Goal: Transaction & Acquisition: Obtain resource

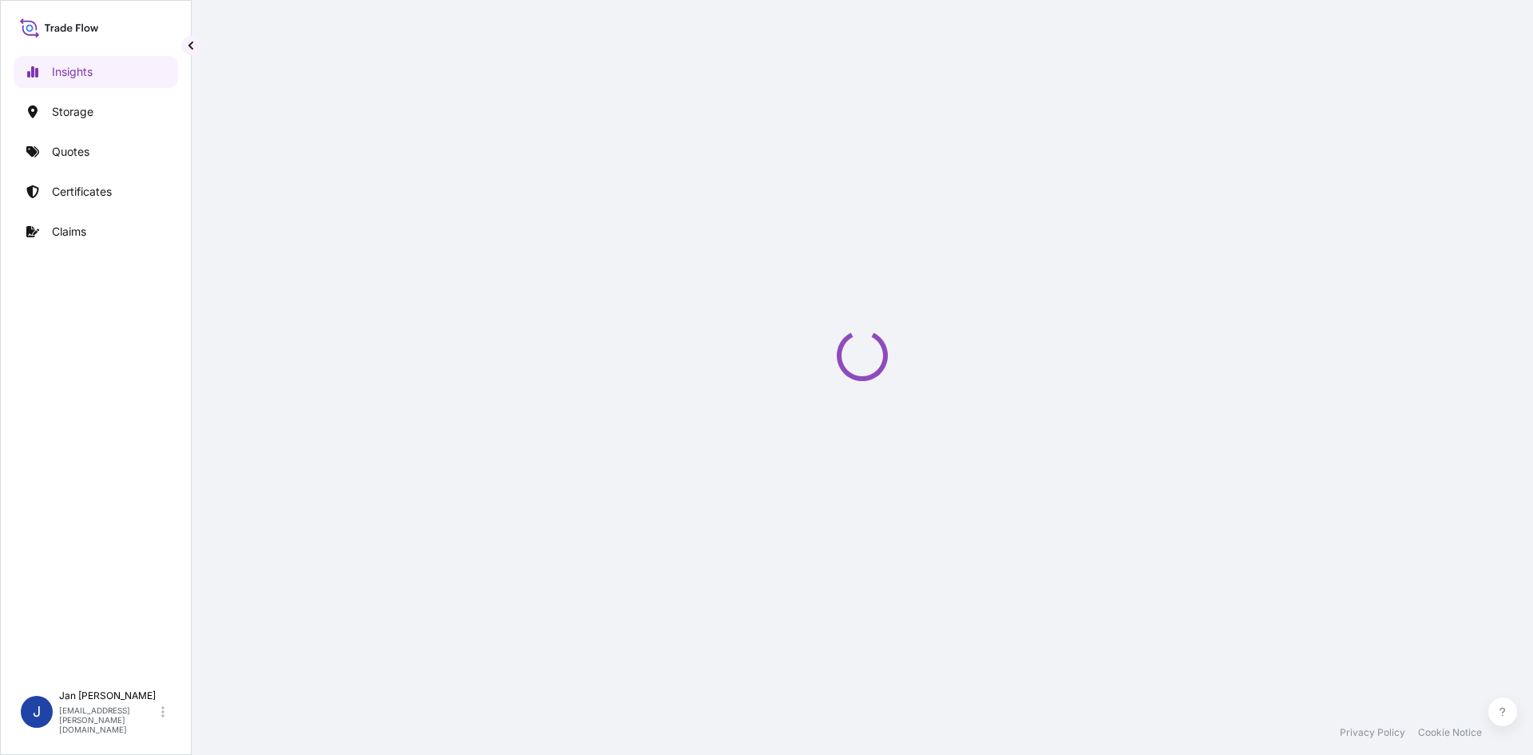
select select "2025"
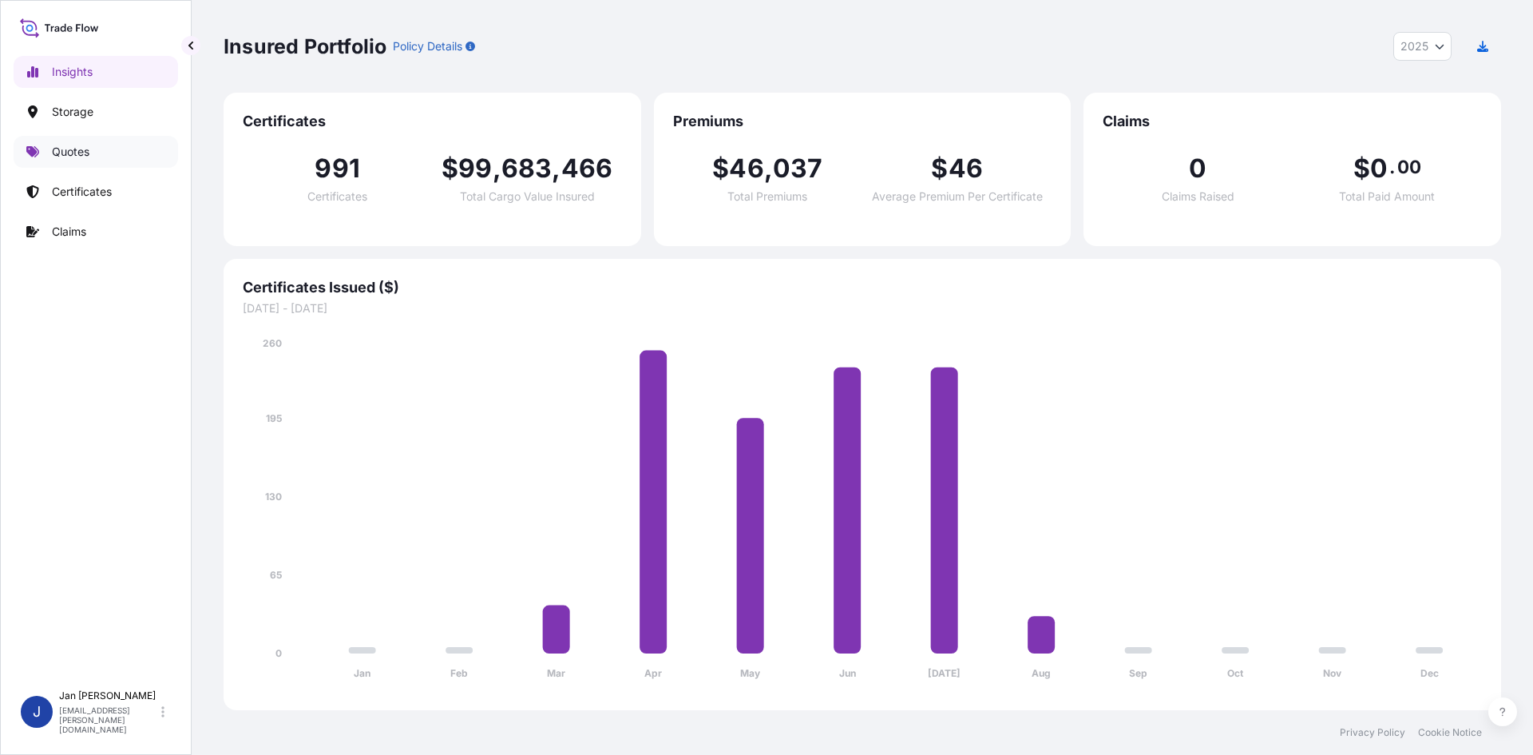
click at [84, 162] on link "Quotes" at bounding box center [96, 152] width 164 height 32
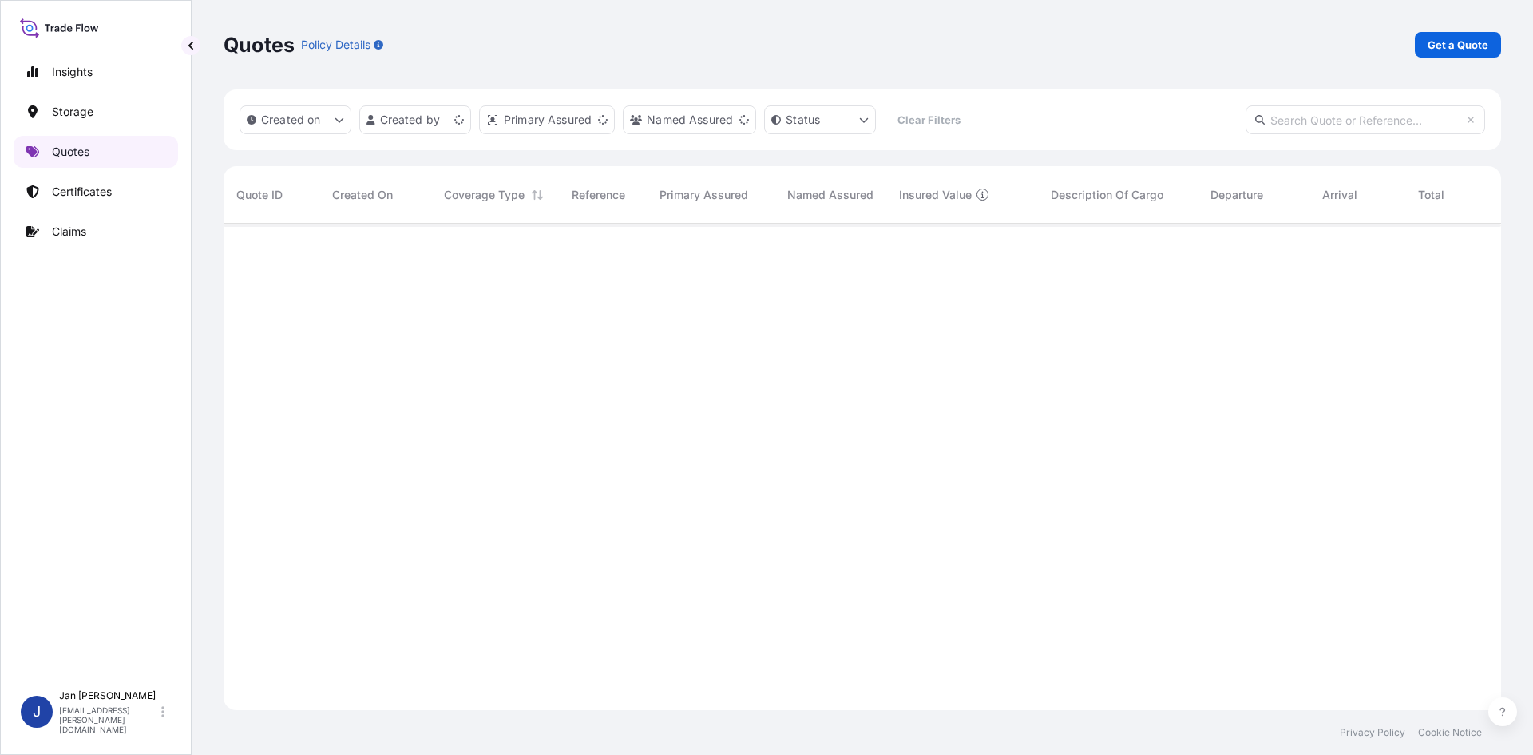
scroll to position [483, 1266]
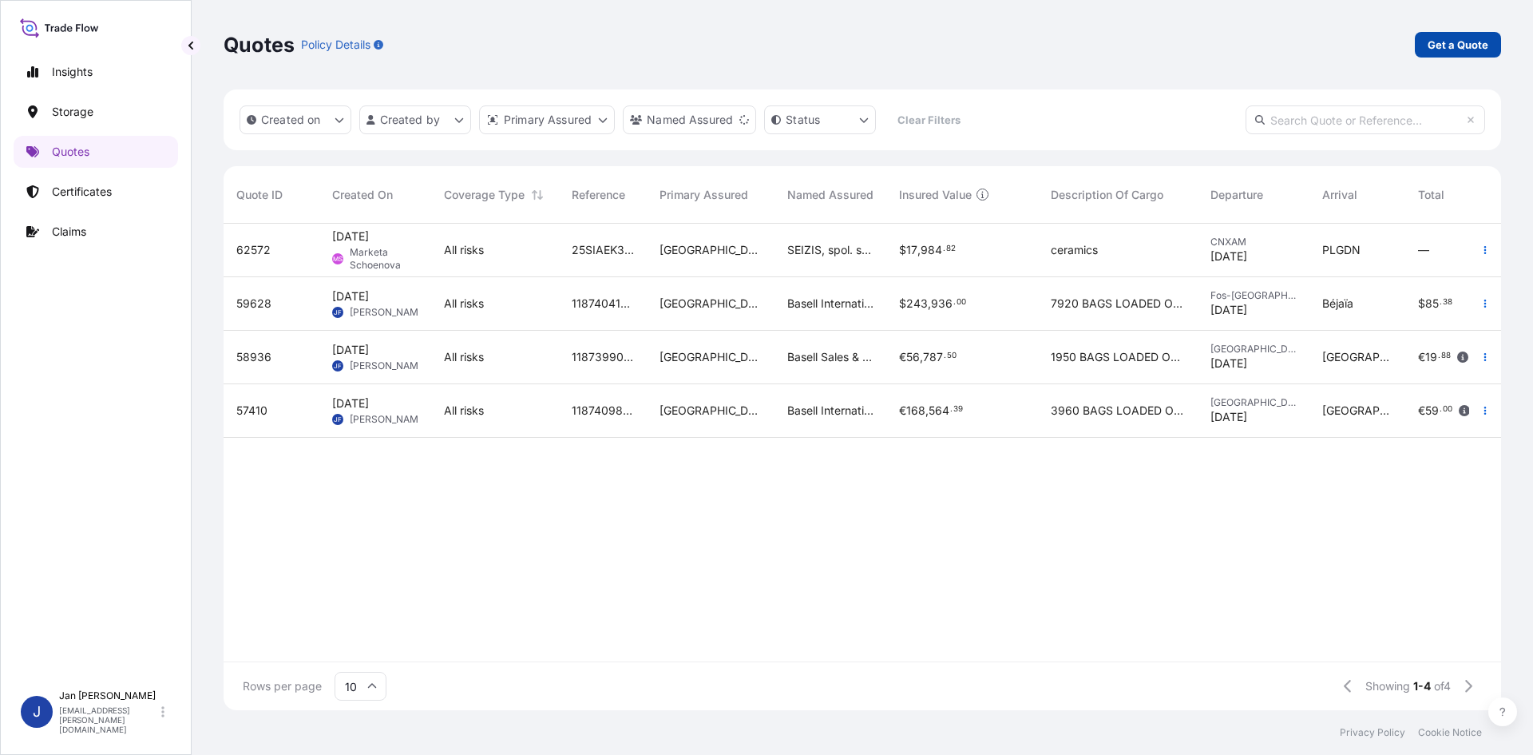
click at [1420, 49] on link "Get a Quote" at bounding box center [1458, 45] width 86 height 26
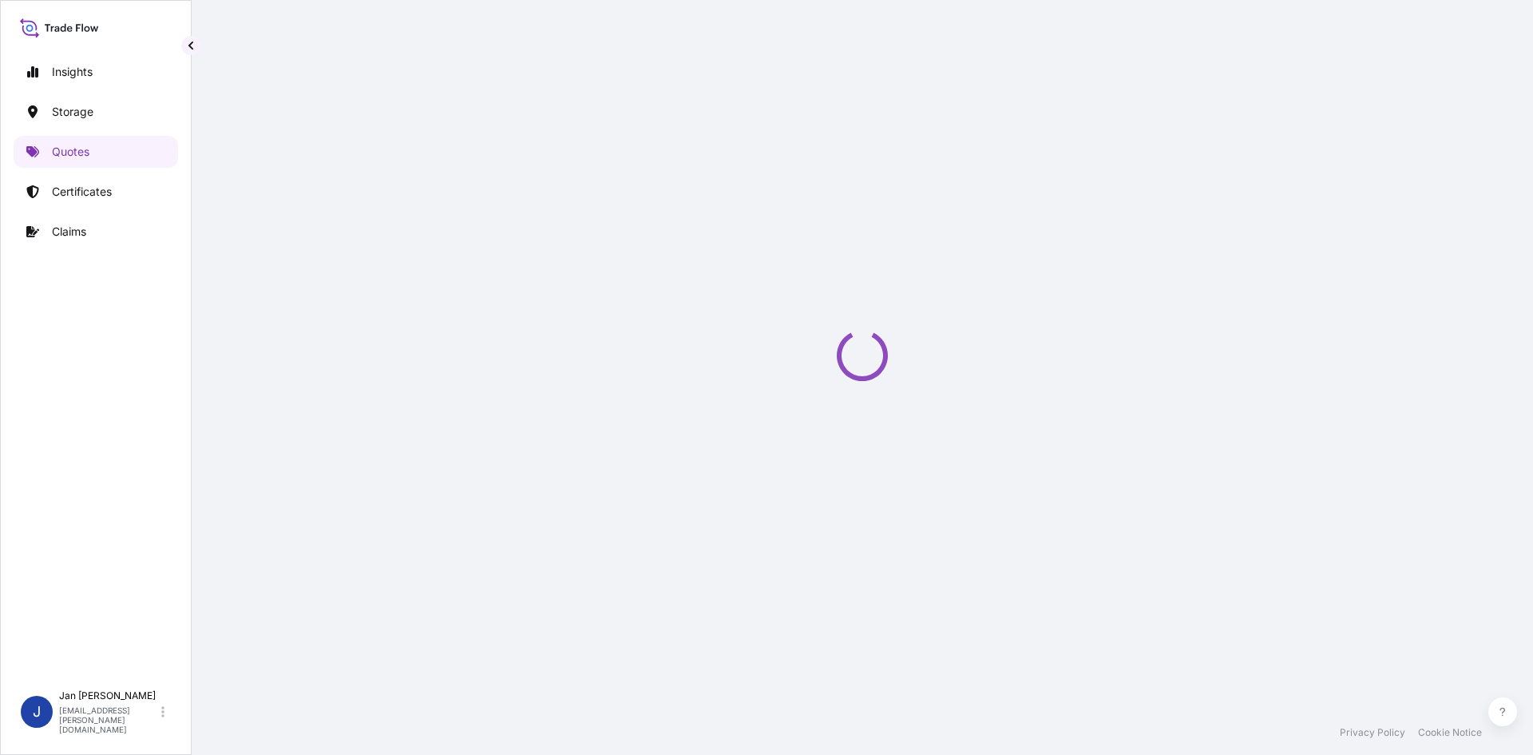
select select "Water"
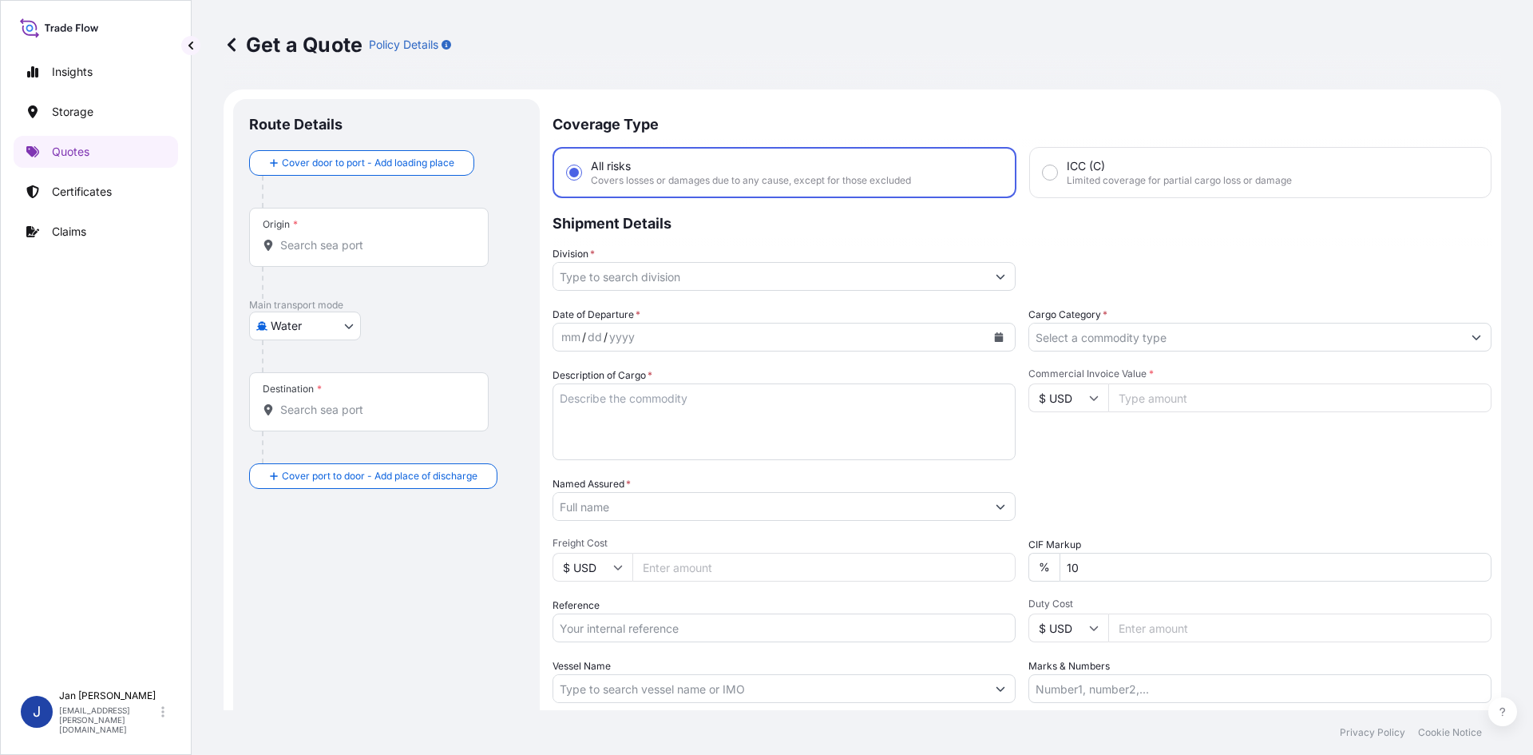
scroll to position [26, 0]
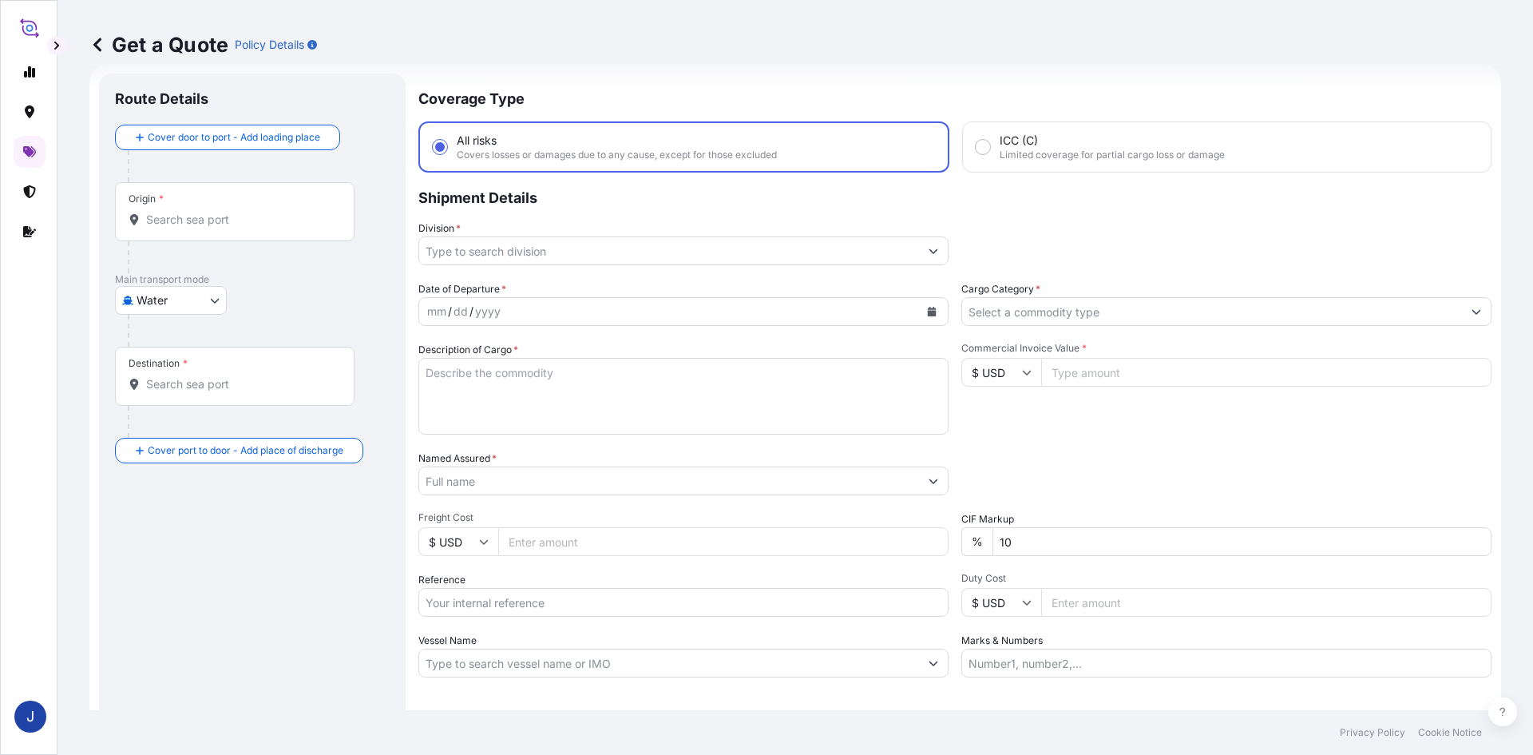
click at [102, 46] on icon at bounding box center [97, 45] width 16 height 16
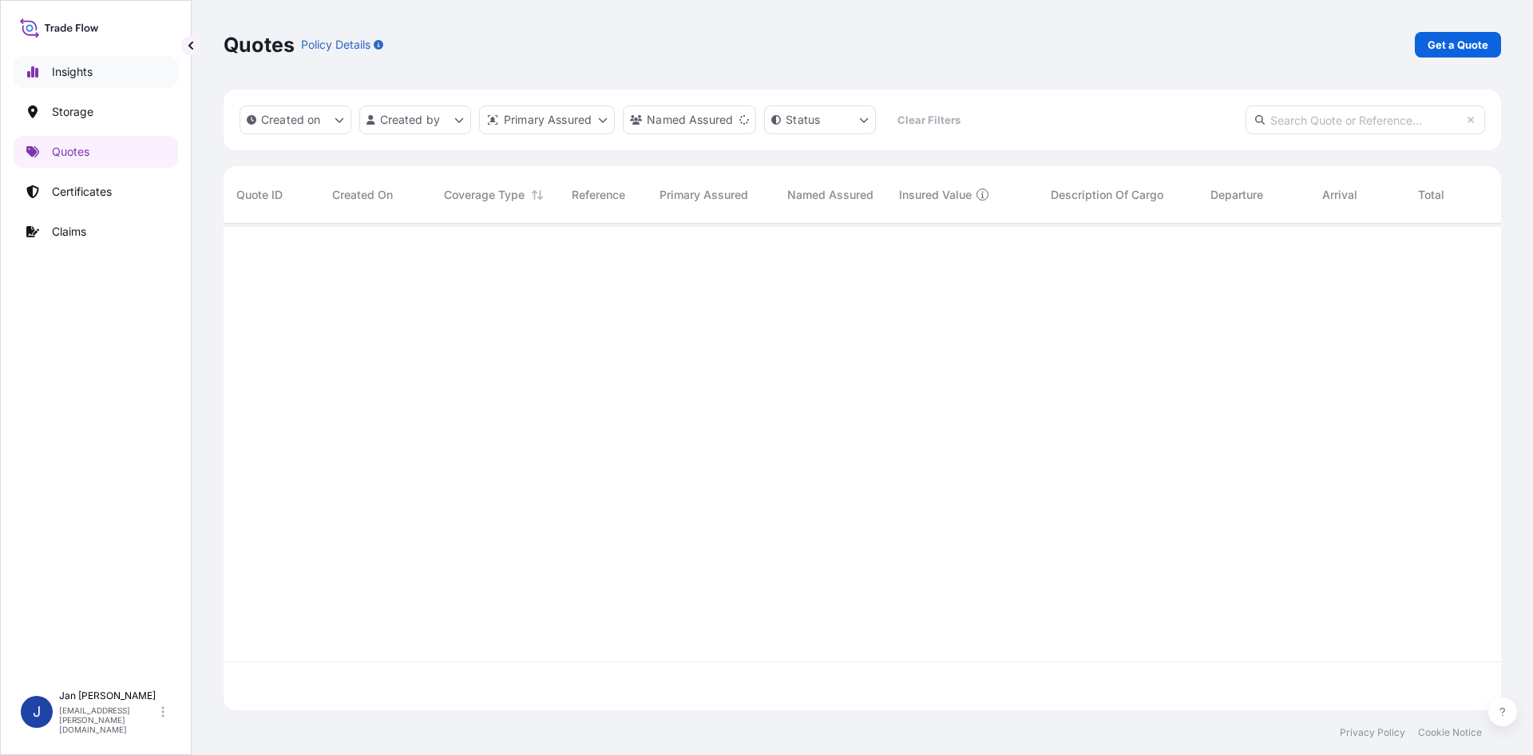
scroll to position [483, 1266]
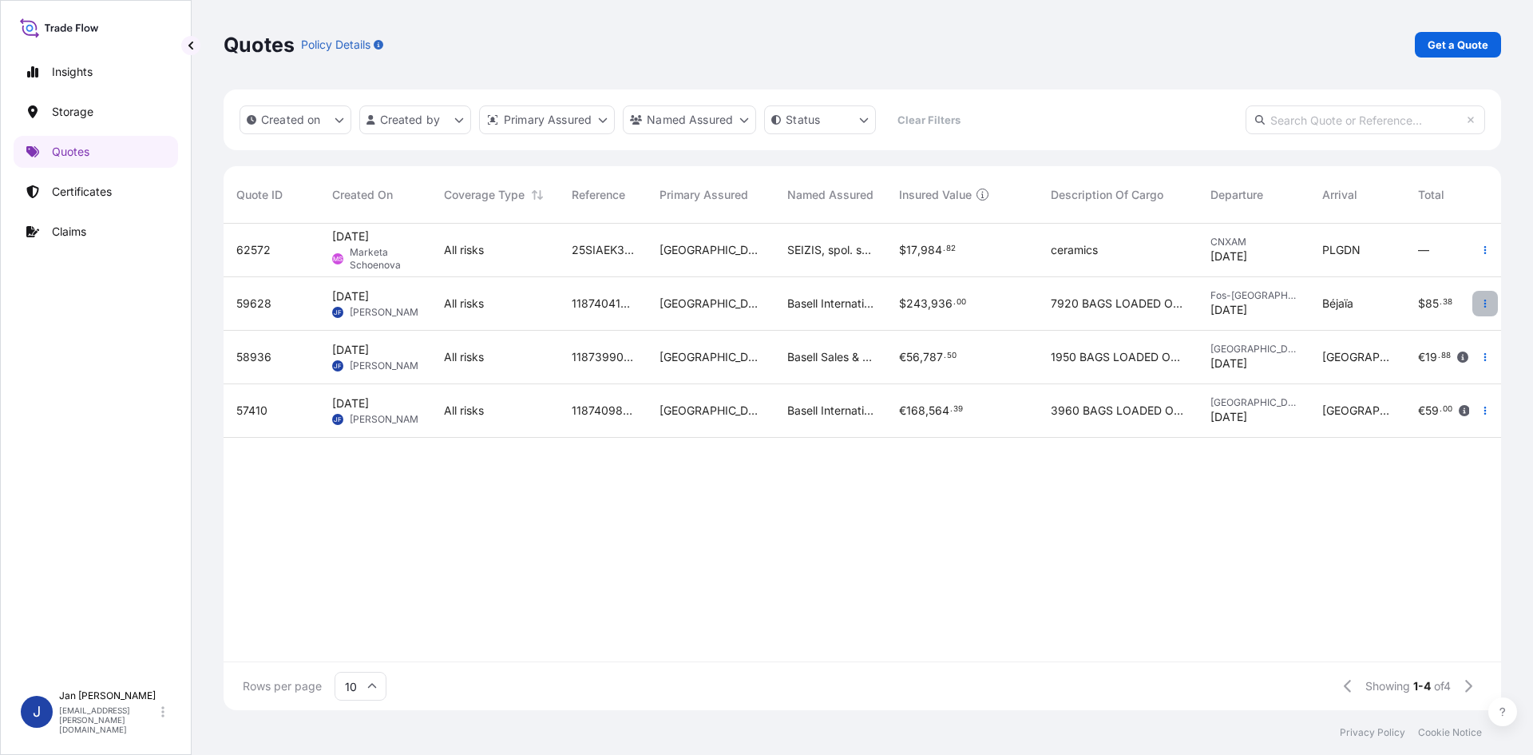
click at [1483, 299] on icon "button" at bounding box center [1485, 304] width 10 height 10
click at [1452, 331] on p "Duplicate quote" at bounding box center [1420, 335] width 83 height 16
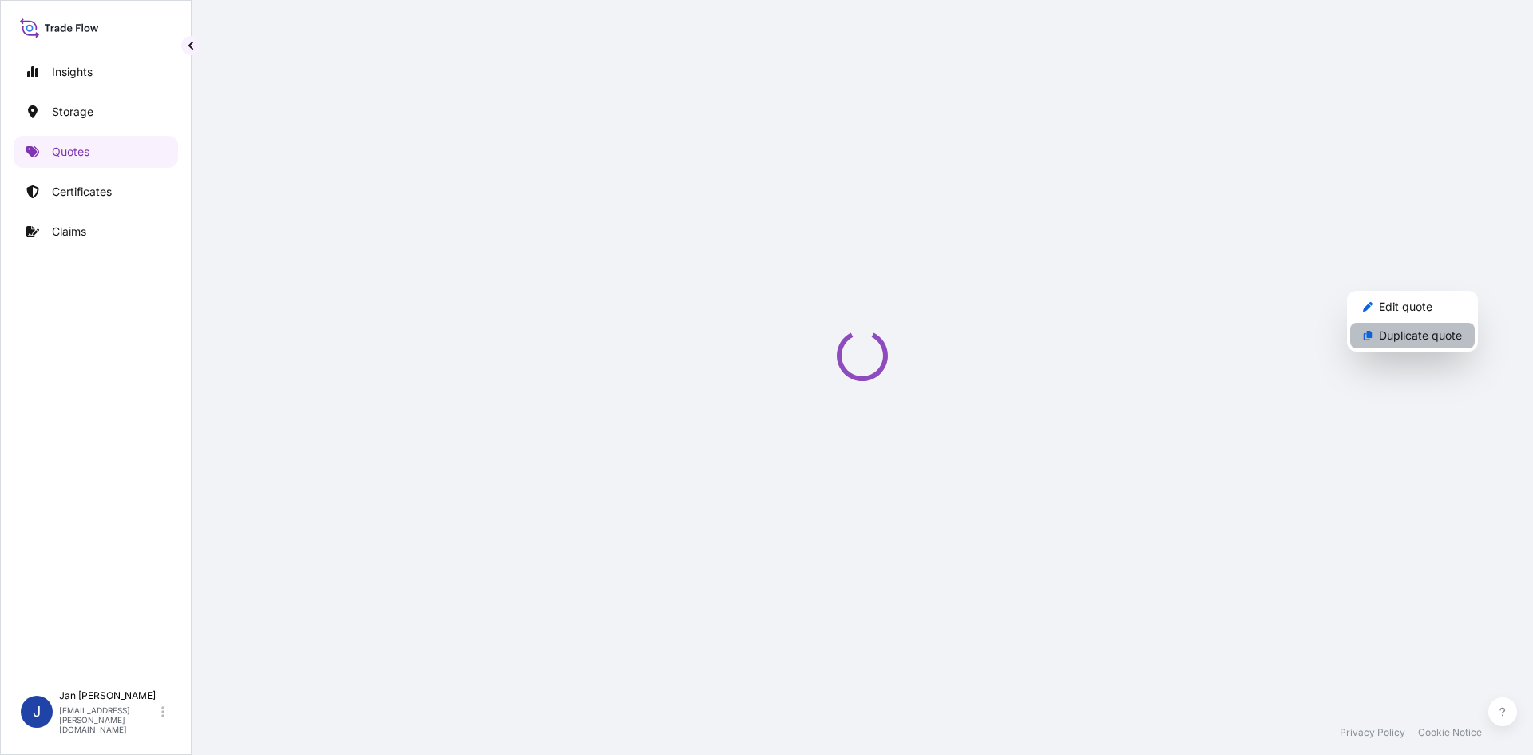
select select "Water"
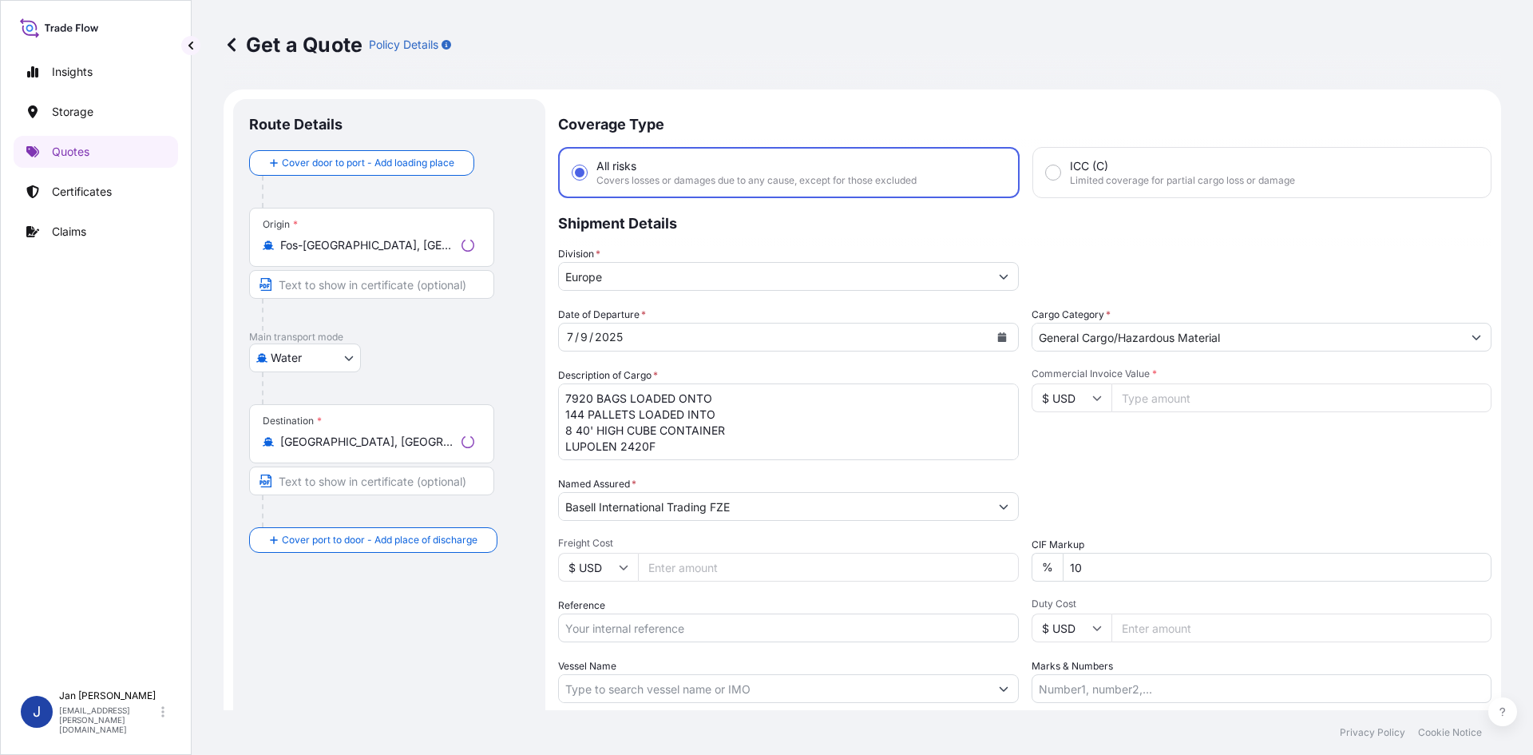
scroll to position [26, 0]
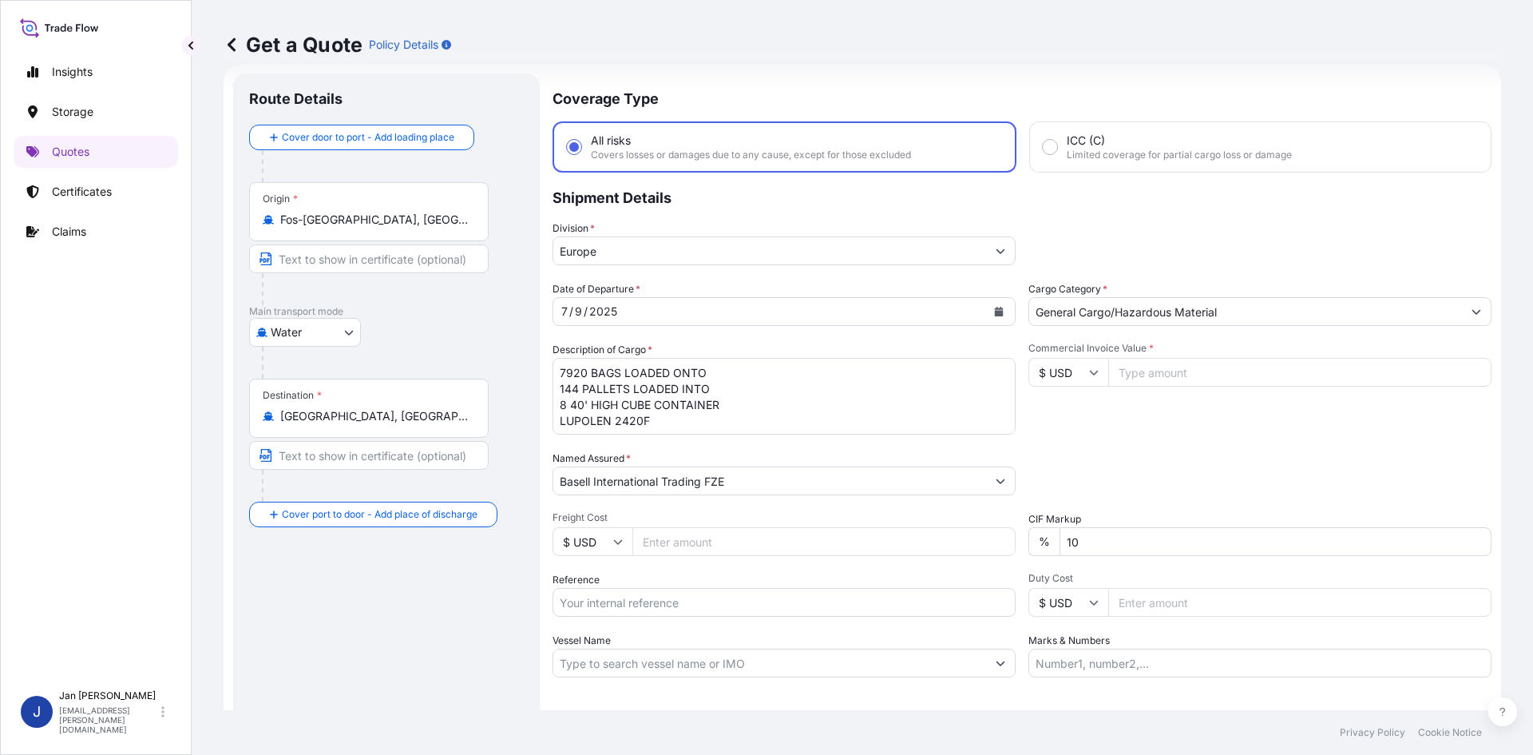
click at [429, 227] on input "Fos-[GEOGRAPHIC_DATA], [GEOGRAPHIC_DATA]" at bounding box center [374, 220] width 188 height 16
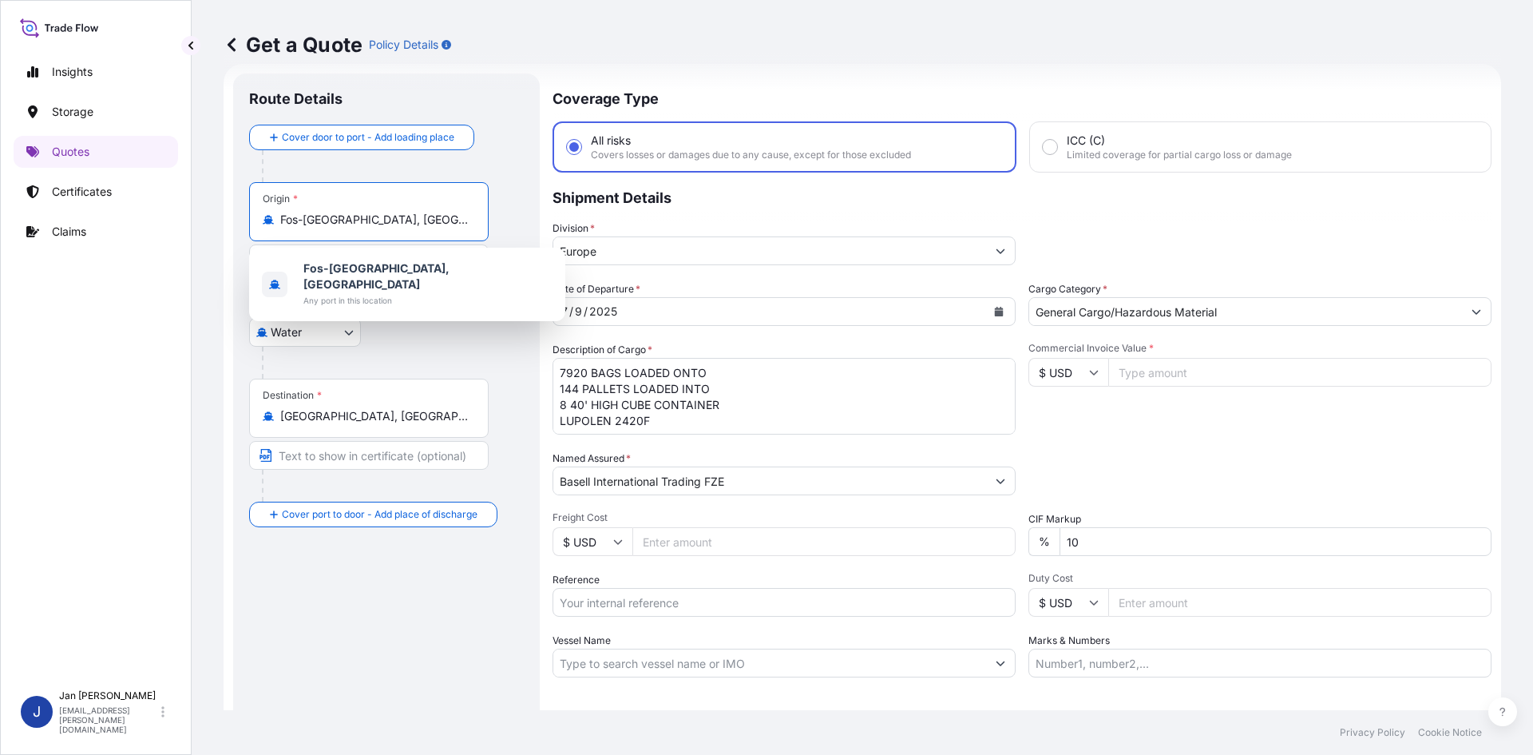
drag, startPoint x: 438, startPoint y: 222, endPoint x: 208, endPoint y: 244, distance: 230.2
click at [210, 244] on div "Get a Quote Policy Details Route Details Cover door to port - Add loading place…" at bounding box center [862, 355] width 1341 height 710
drag, startPoint x: 412, startPoint y: 218, endPoint x: 92, endPoint y: 246, distance: 321.4
click at [92, 246] on div "Insights Storage Quotes Certificates Claims J [PERSON_NAME] [EMAIL_ADDRESS][PER…" at bounding box center [766, 377] width 1533 height 755
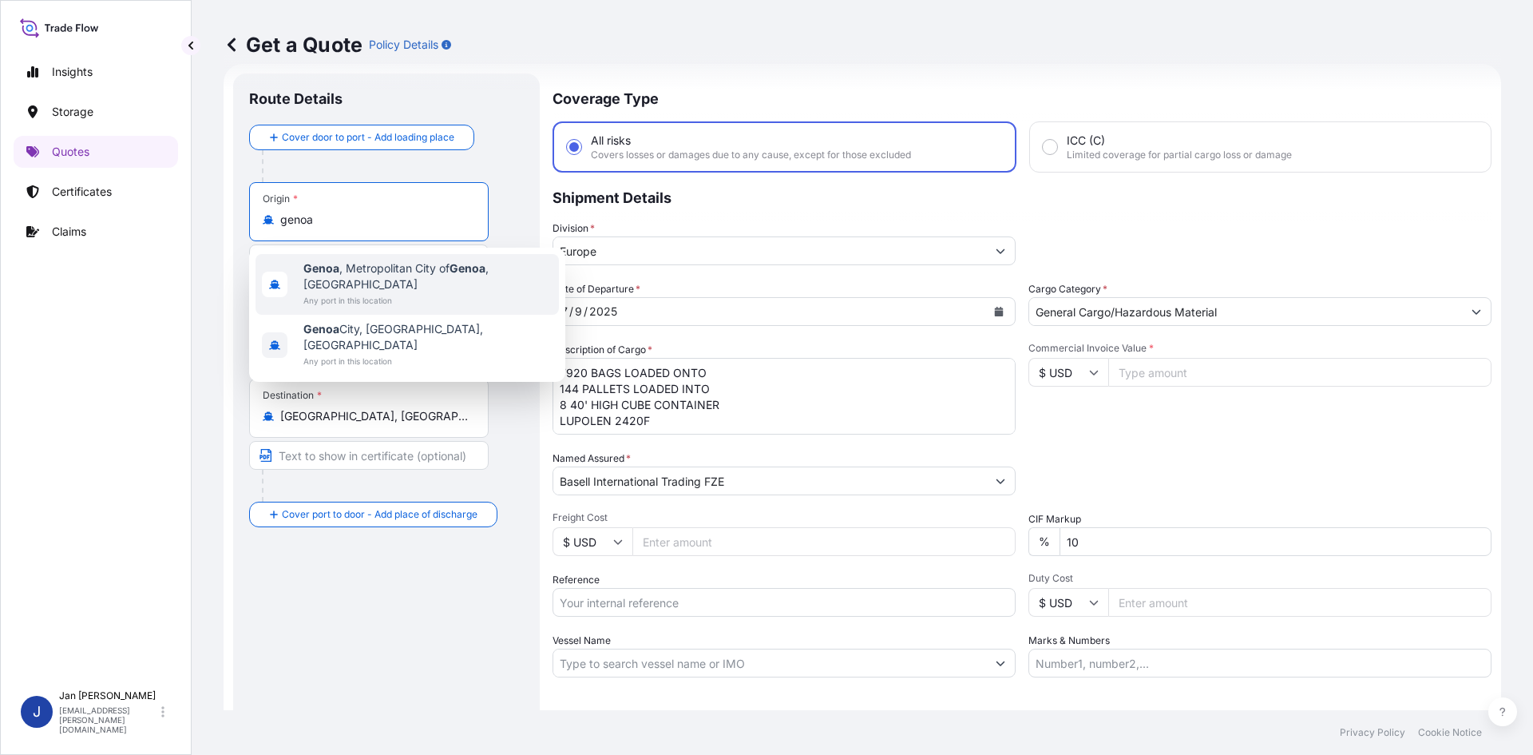
click at [469, 292] on span "Any port in this location" at bounding box center [427, 300] width 249 height 16
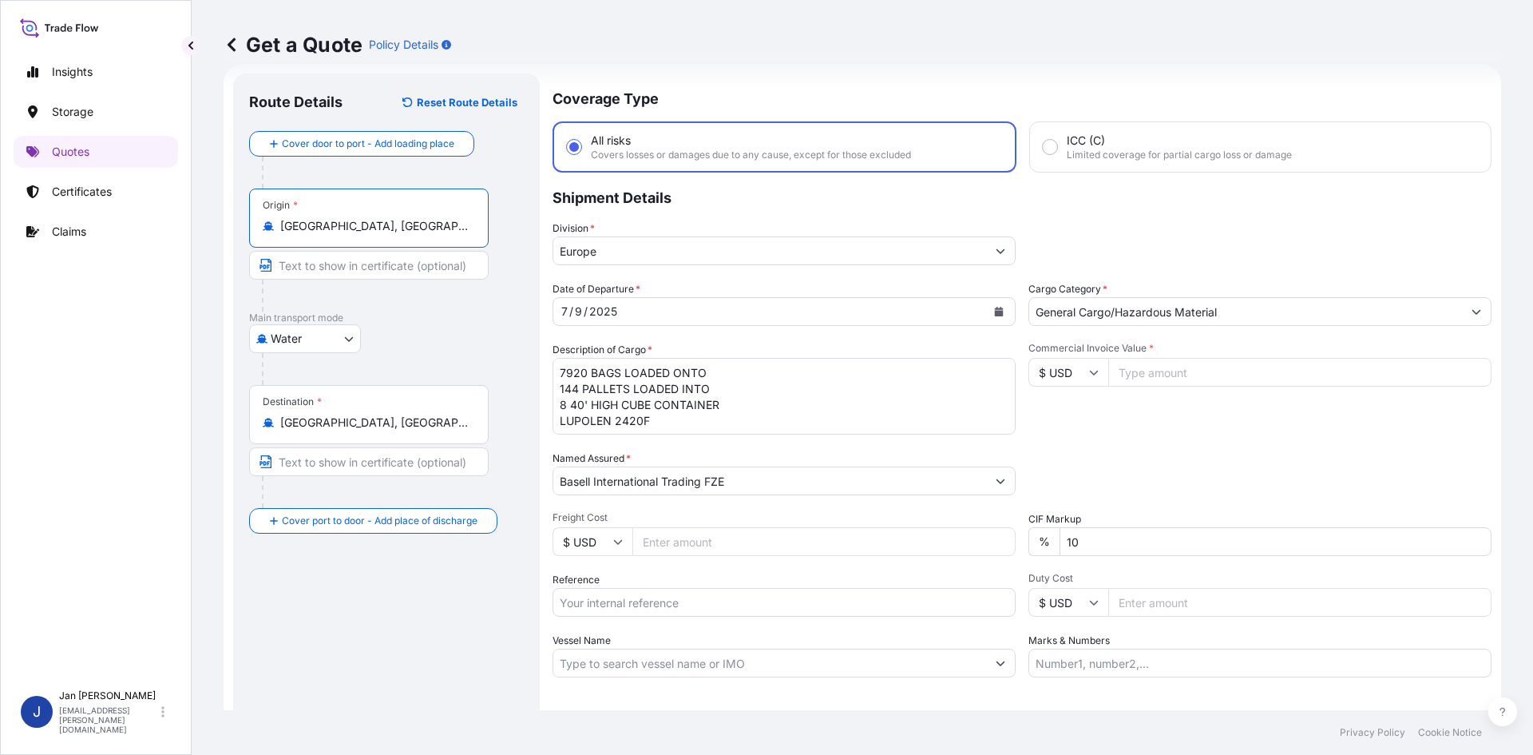
type input "[GEOGRAPHIC_DATA], [GEOGRAPHIC_DATA] of [GEOGRAPHIC_DATA], [GEOGRAPHIC_DATA]"
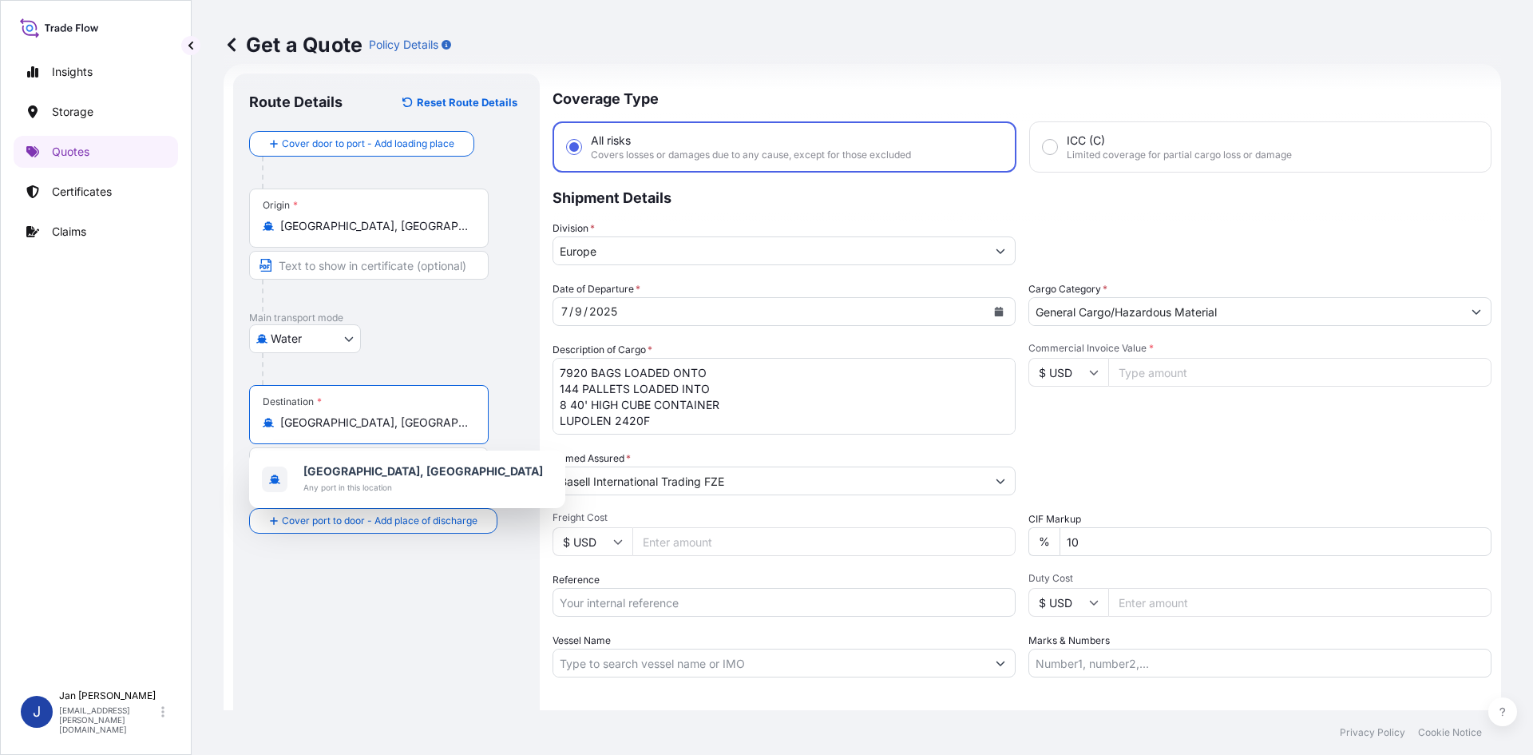
drag, startPoint x: 380, startPoint y: 422, endPoint x: 238, endPoint y: 439, distance: 143.2
click at [238, 439] on div "Route Details Reset Route Details Cover door to port - Add loading place Place …" at bounding box center [386, 434] width 307 height 723
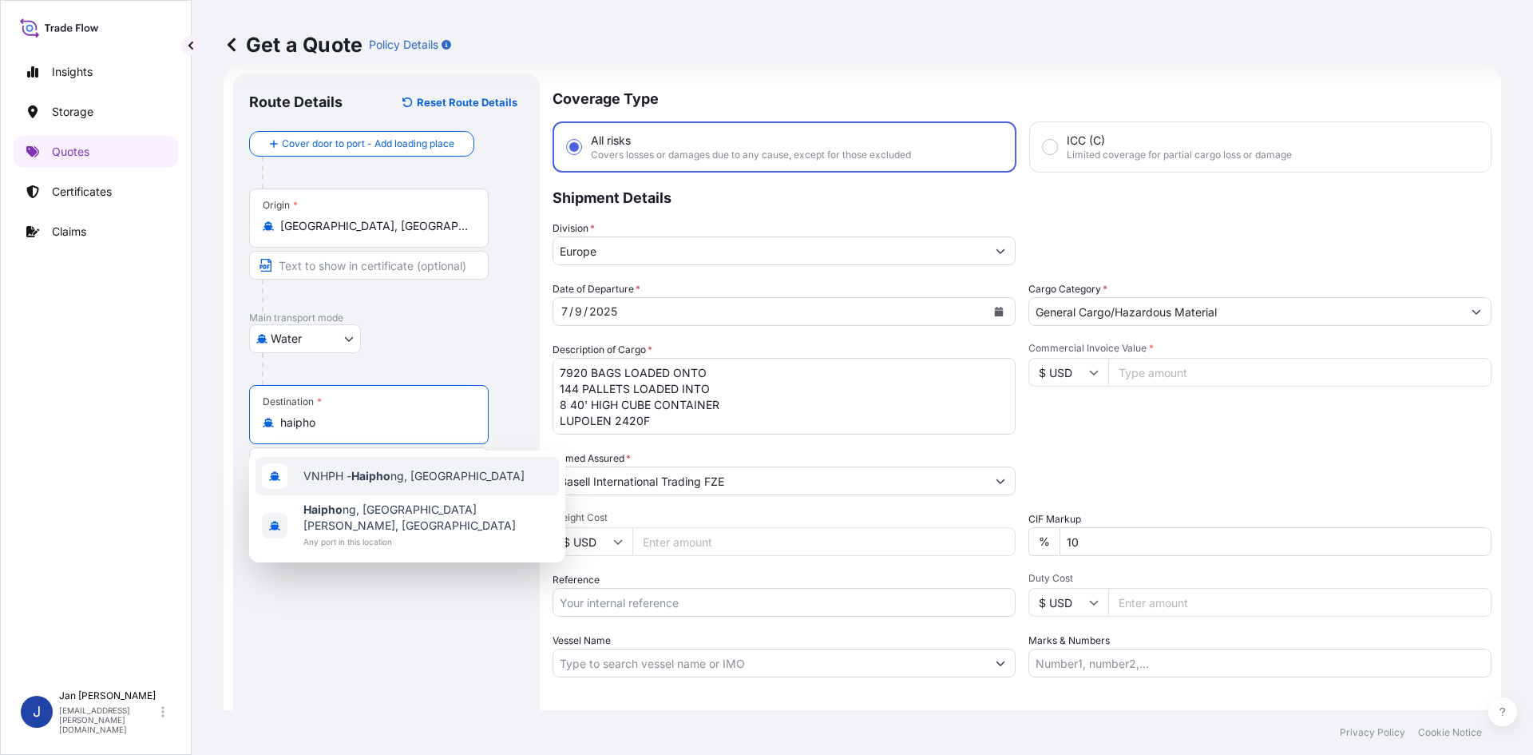
click at [463, 475] on div "VNHPH - Haipho ng, [GEOGRAPHIC_DATA]" at bounding box center [407, 476] width 303 height 38
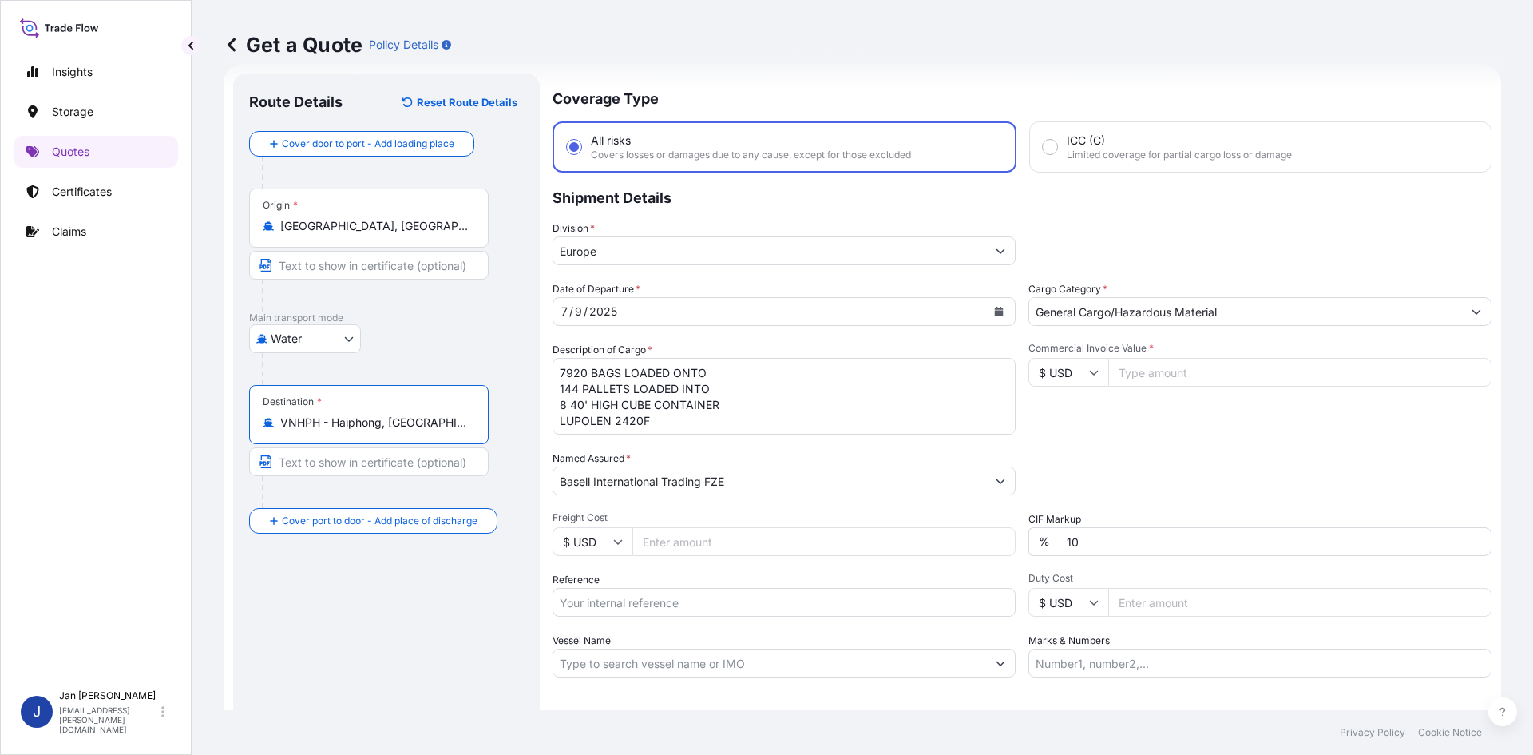
type input "VNHPH - Haiphong, [GEOGRAPHIC_DATA]"
click at [1000, 312] on button "Calendar" at bounding box center [999, 312] width 26 height 26
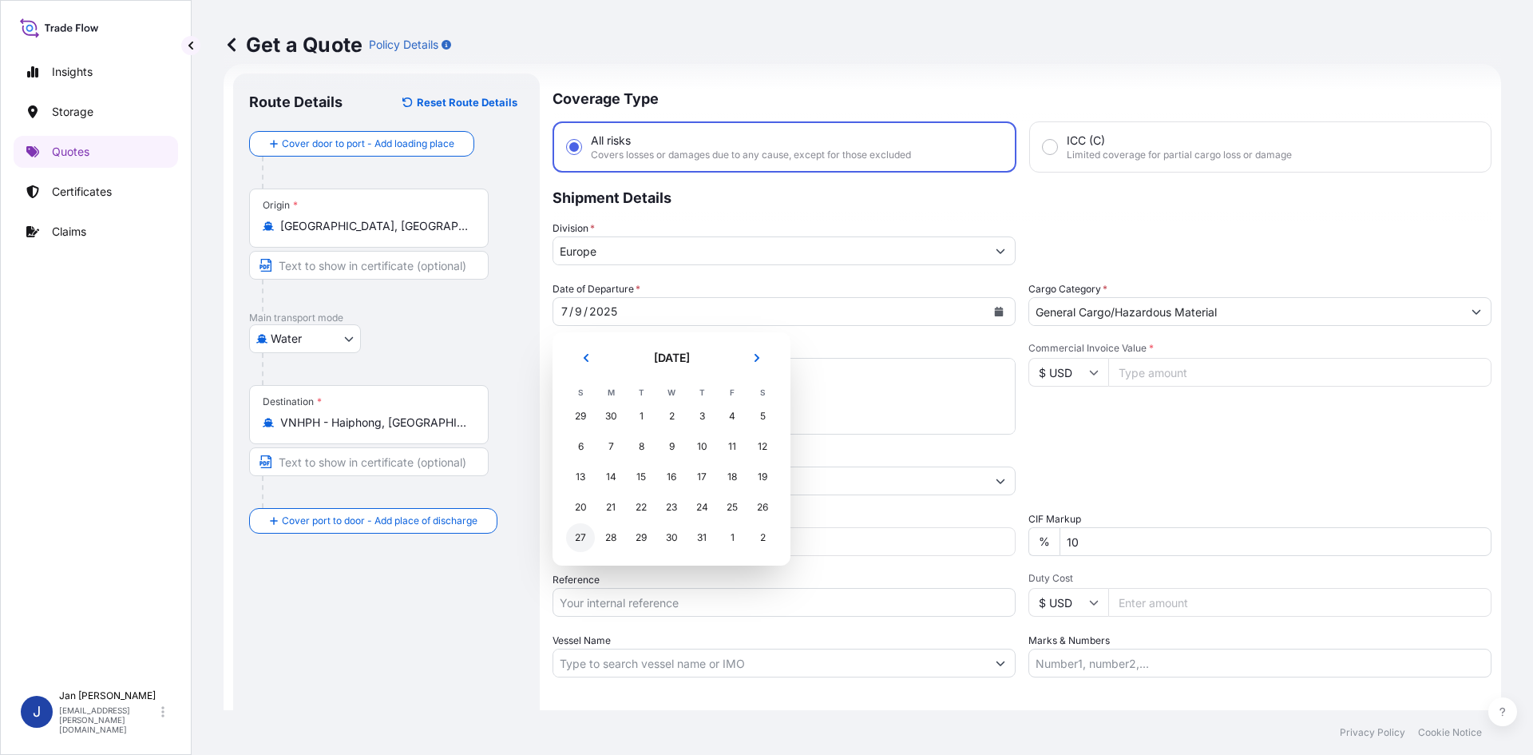
click at [585, 538] on div "27" at bounding box center [580, 537] width 29 height 29
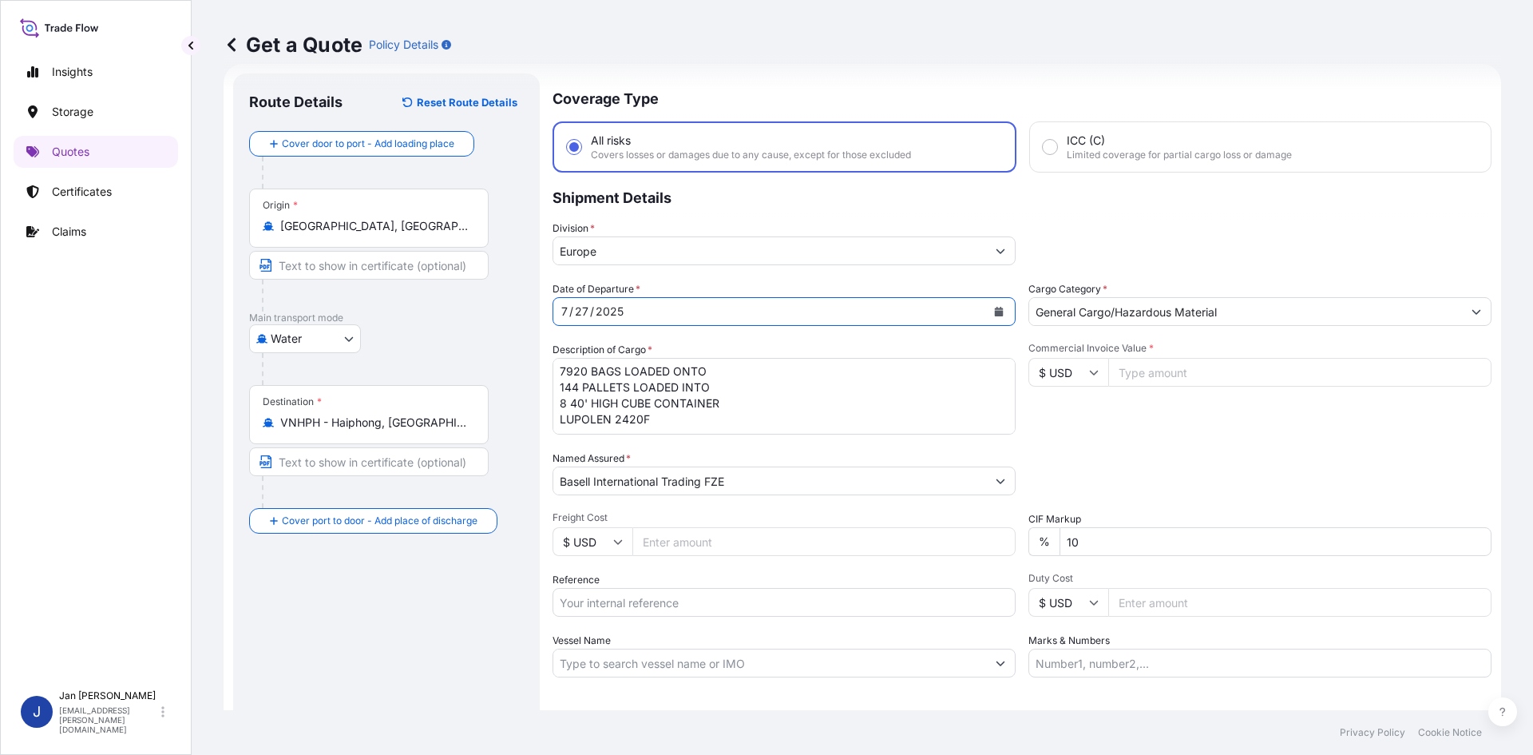
scroll to position [0, 0]
click at [549, 366] on form "Route Details Reset Route Details Cover door to port - Add loading place Place …" at bounding box center [863, 435] width 1278 height 742
drag, startPoint x: 559, startPoint y: 366, endPoint x: 690, endPoint y: 457, distance: 159.0
click at [690, 457] on div "Date of Departure * [DATE] Cargo Category * General Cargo/Hazardous Material De…" at bounding box center [1022, 479] width 939 height 396
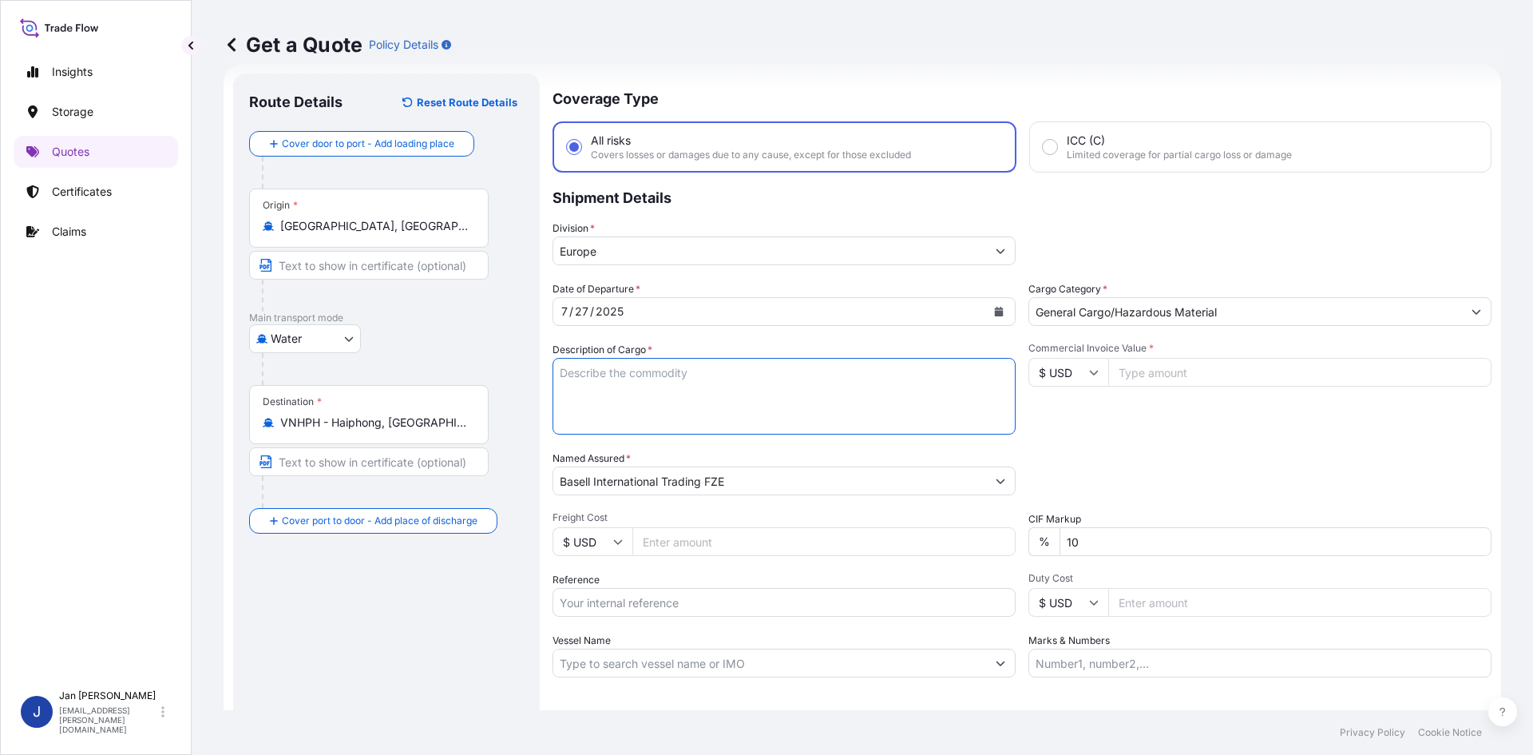
scroll to position [0, 0]
click at [708, 335] on div "Date of Departure * [DATE] Cargo Category * General Cargo/Hazardous Material De…" at bounding box center [1022, 479] width 939 height 396
click at [808, 494] on div "Basell International Trading FZE" at bounding box center [784, 480] width 463 height 29
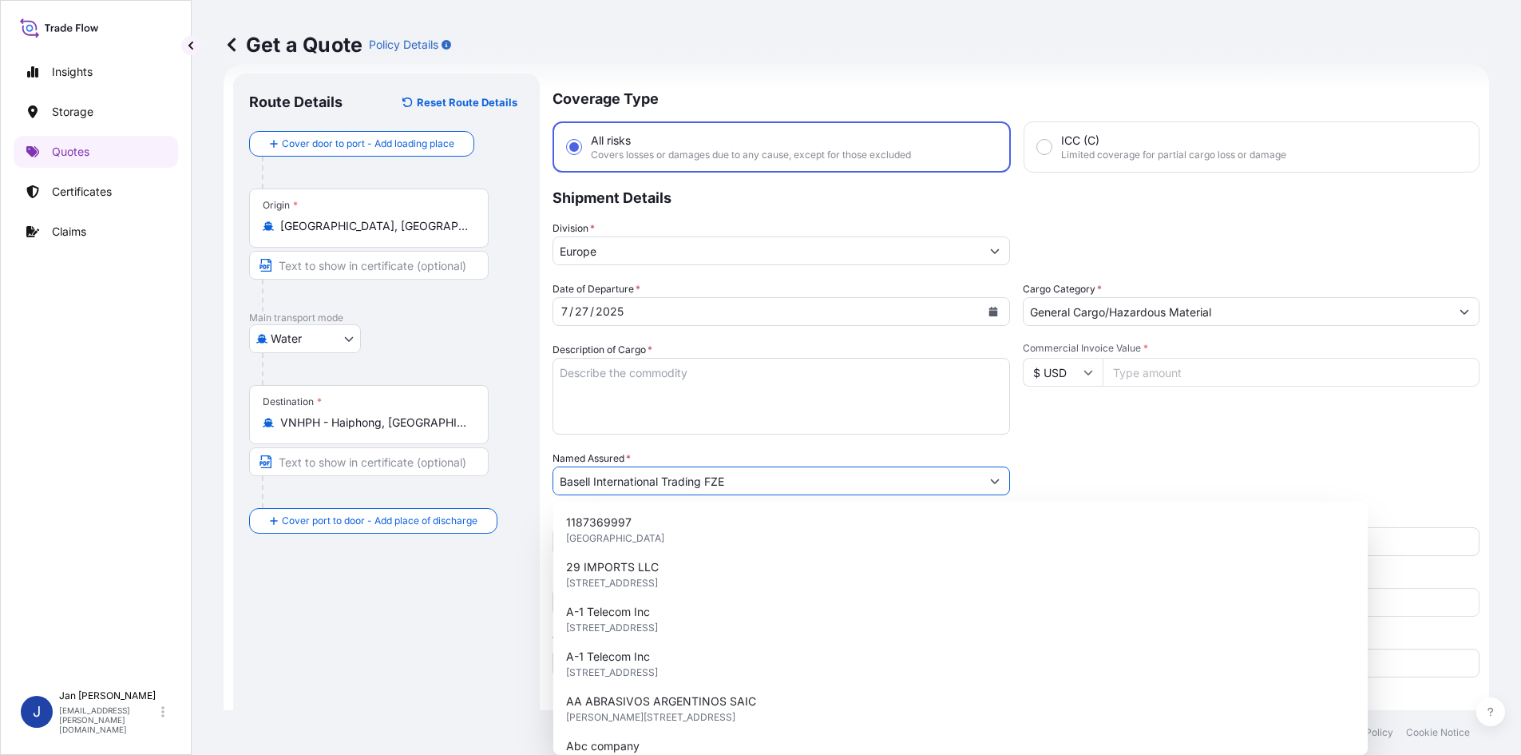
click at [807, 478] on input "Basell International Trading FZE" at bounding box center [766, 480] width 427 height 29
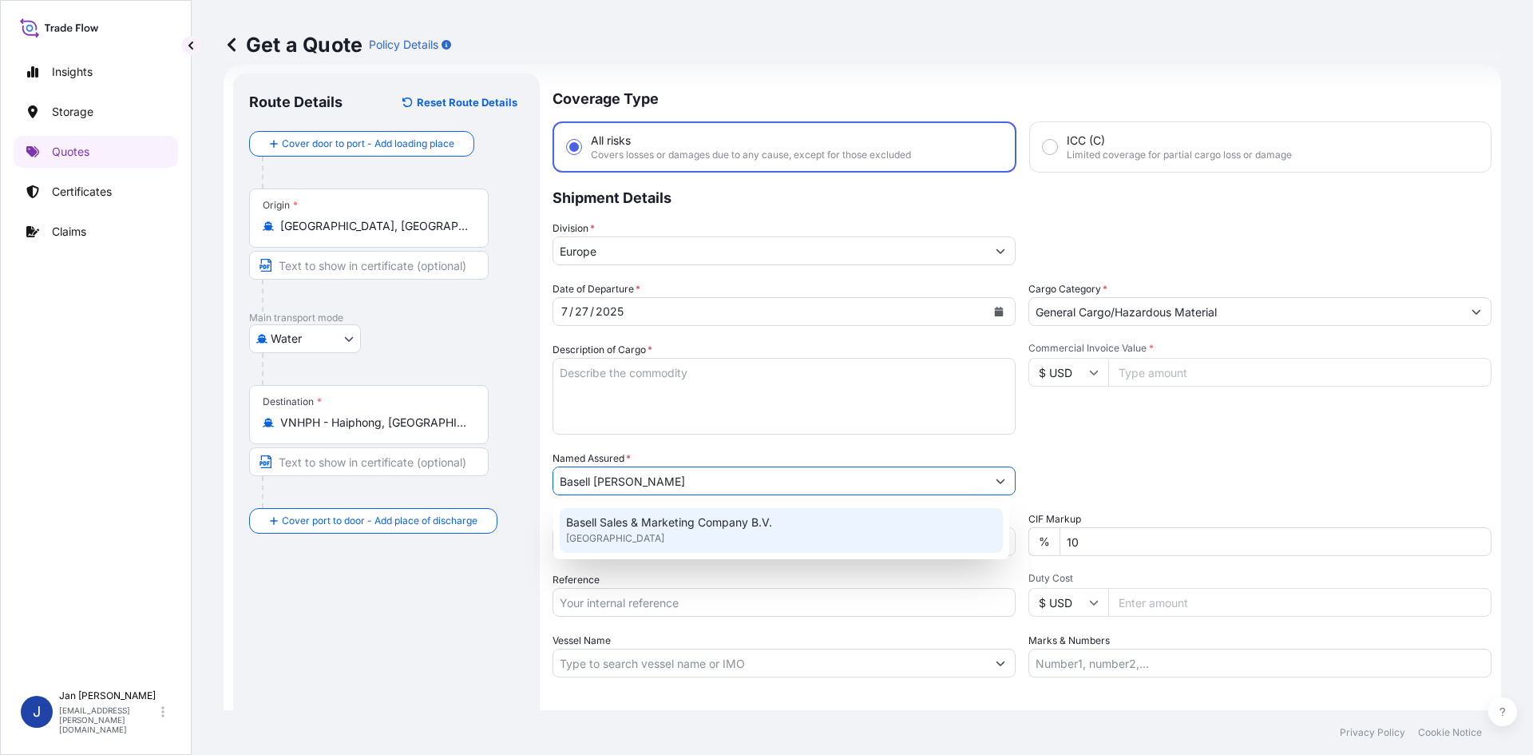
click at [725, 531] on div "Basell Sales & Marketing Company B.V. [GEOGRAPHIC_DATA]" at bounding box center [781, 530] width 443 height 45
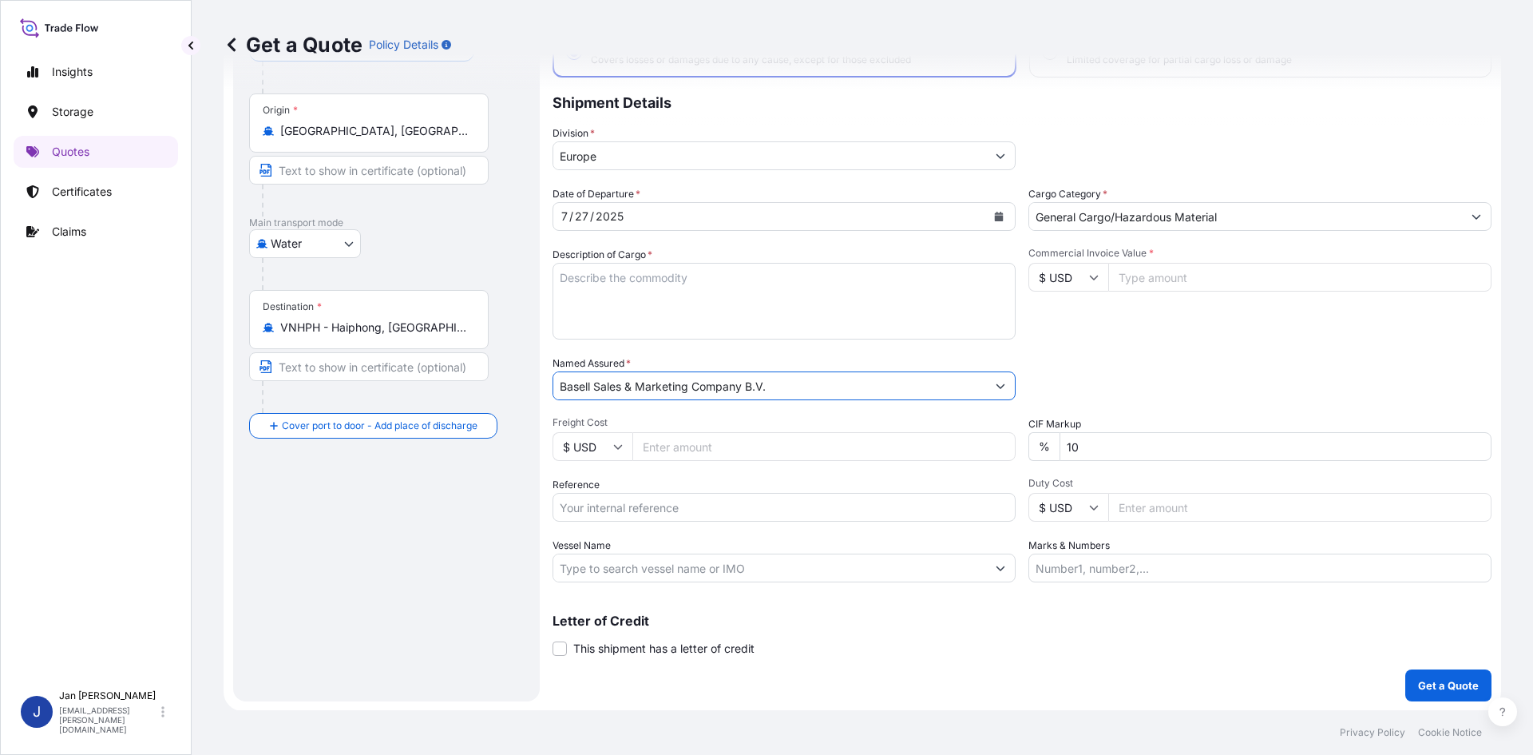
scroll to position [121, 0]
type input "Basell Sales & Marketing Company B.V."
click at [711, 506] on input "Reference" at bounding box center [784, 506] width 463 height 29
paste input "5013109134 304205163"
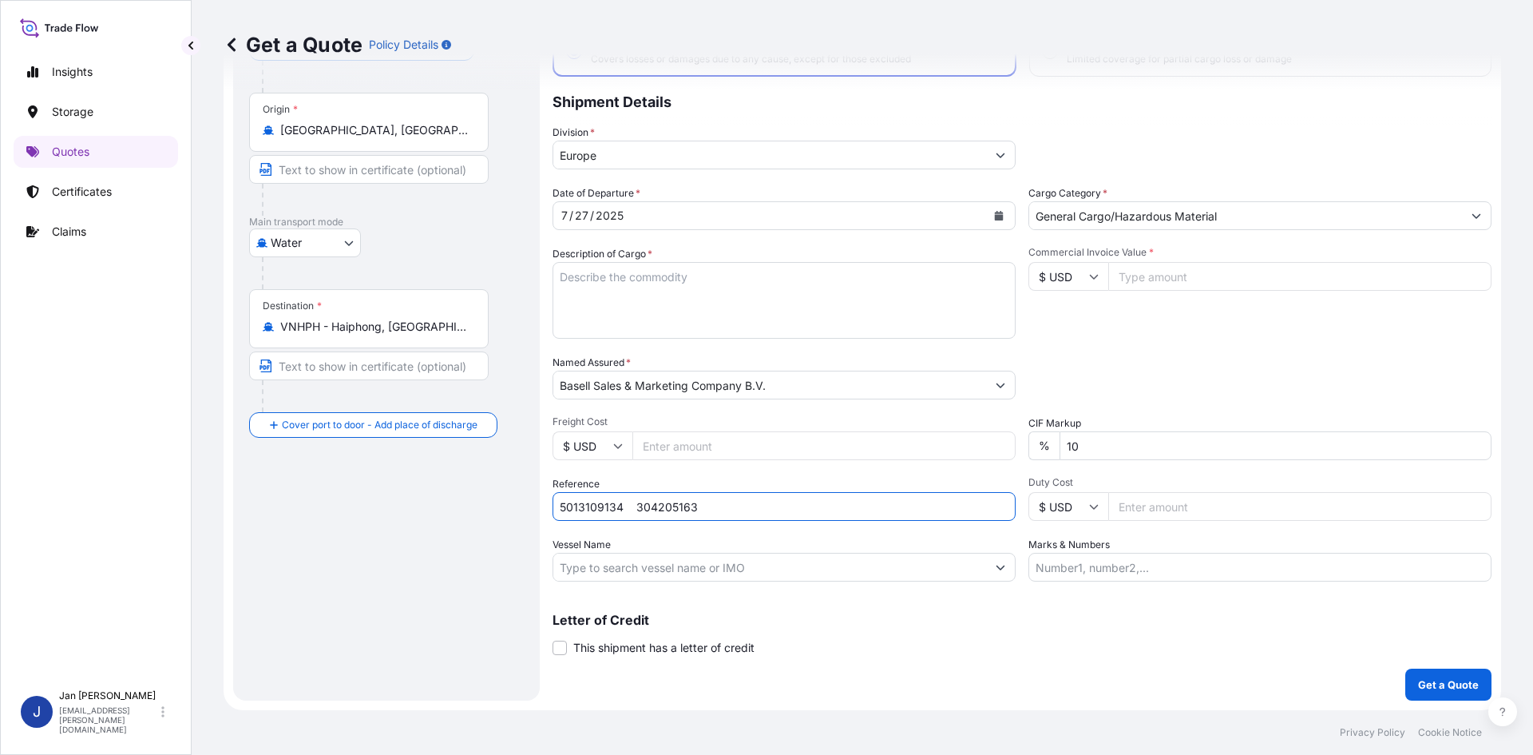
paste input "1505190950"
click at [635, 504] on input "5013109134 304205163 1505190950" at bounding box center [784, 506] width 463 height 29
click at [473, 569] on div "Route Details Reset Route Details Cover door to port - Add loading place Place …" at bounding box center [386, 339] width 275 height 691
click at [640, 509] on input "5013109134 304205163 1505190950" at bounding box center [784, 506] width 463 height 29
click at [633, 508] on input "5013109134 304205163 1505190950" at bounding box center [784, 506] width 463 height 29
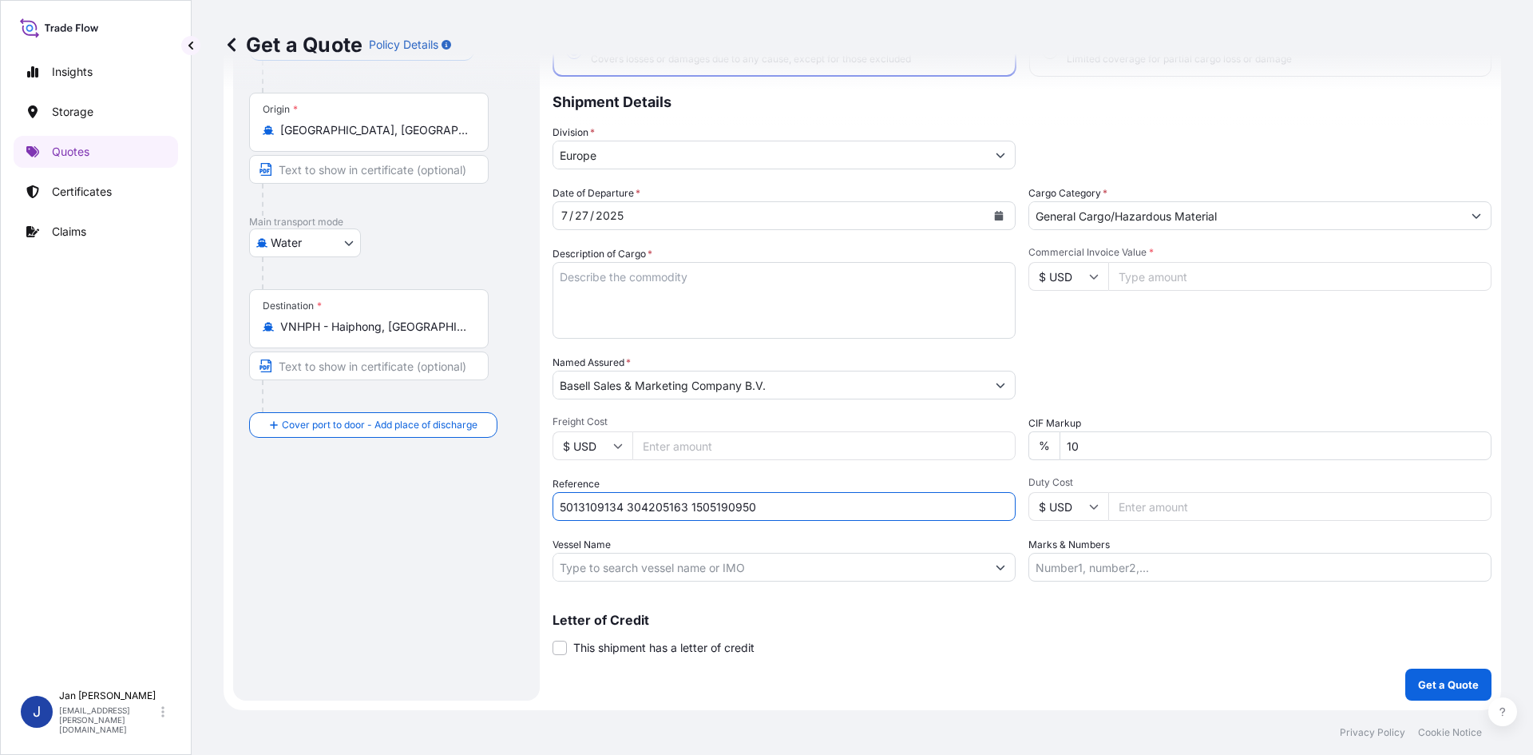
type input "5013109134 304205163 1505190950"
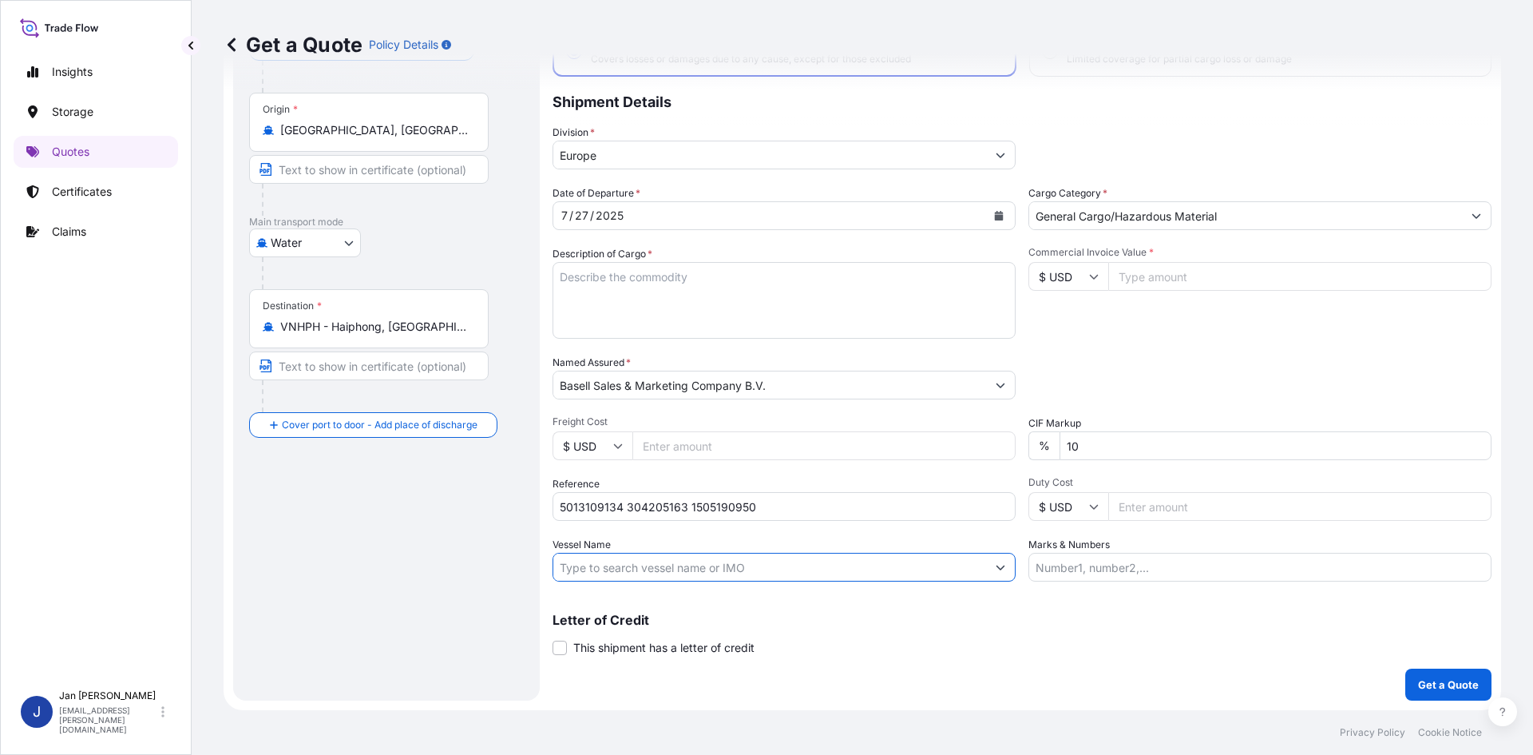
click at [727, 568] on input "Vessel Name" at bounding box center [769, 567] width 433 height 29
paste input "YM WONDERLAND"
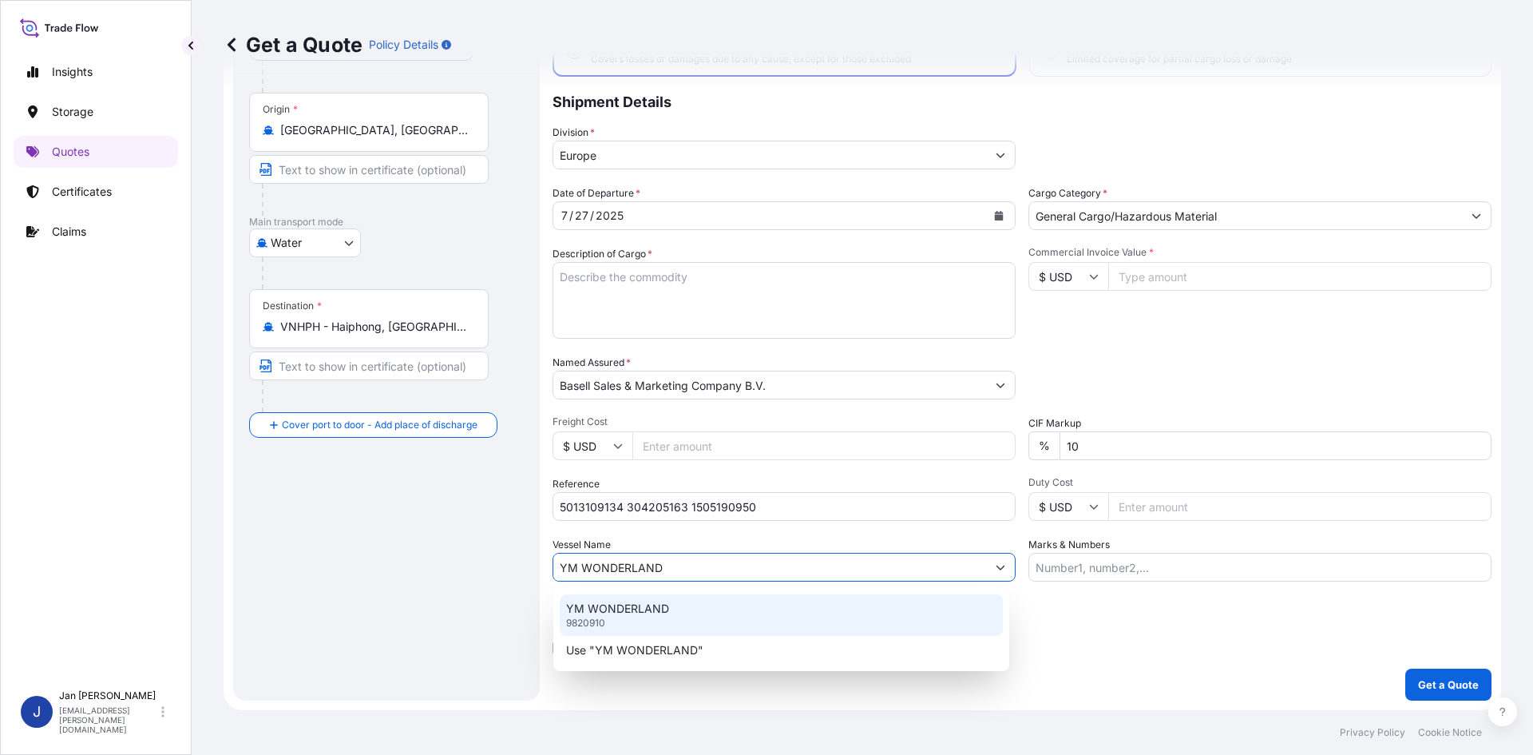
click at [660, 609] on p "YM WONDERLAND" at bounding box center [617, 608] width 103 height 16
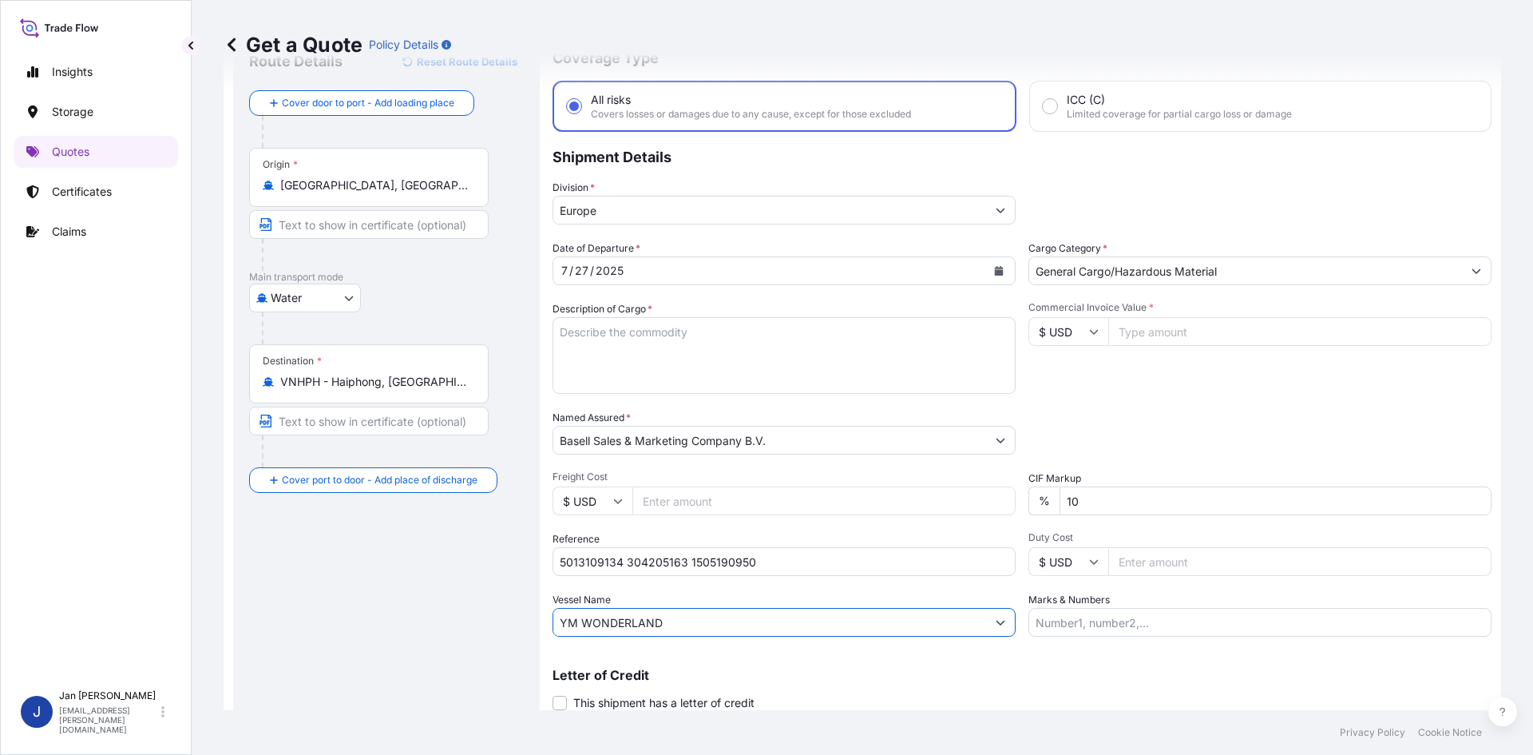
scroll to position [42, 0]
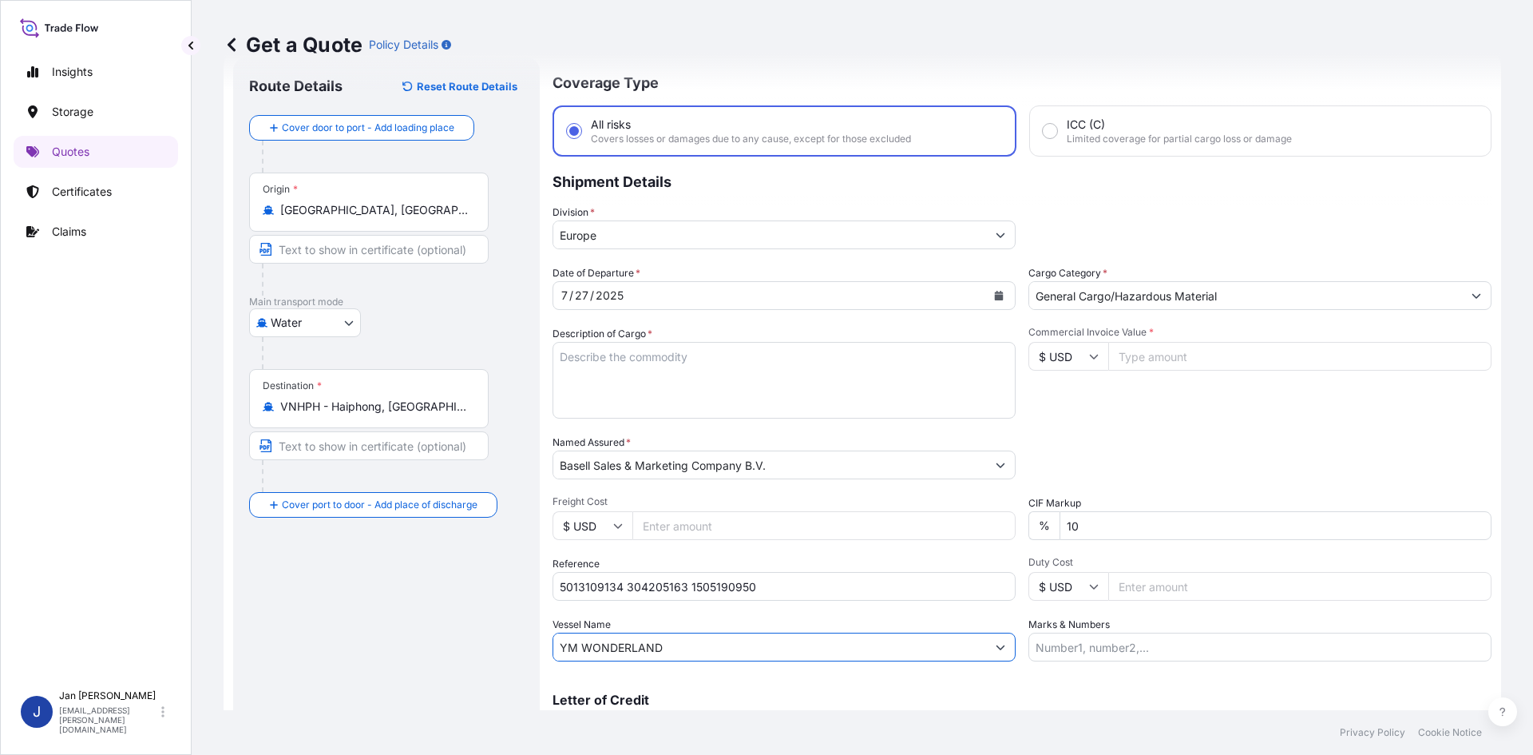
type input "YM WONDERLAND"
click at [1157, 357] on input "Commercial Invoice Value *" at bounding box center [1299, 356] width 383 height 29
click at [1079, 364] on input "$ USD" at bounding box center [1068, 356] width 80 height 29
click at [1062, 407] on div "€ EUR" at bounding box center [1062, 400] width 67 height 30
type input "€ EUR"
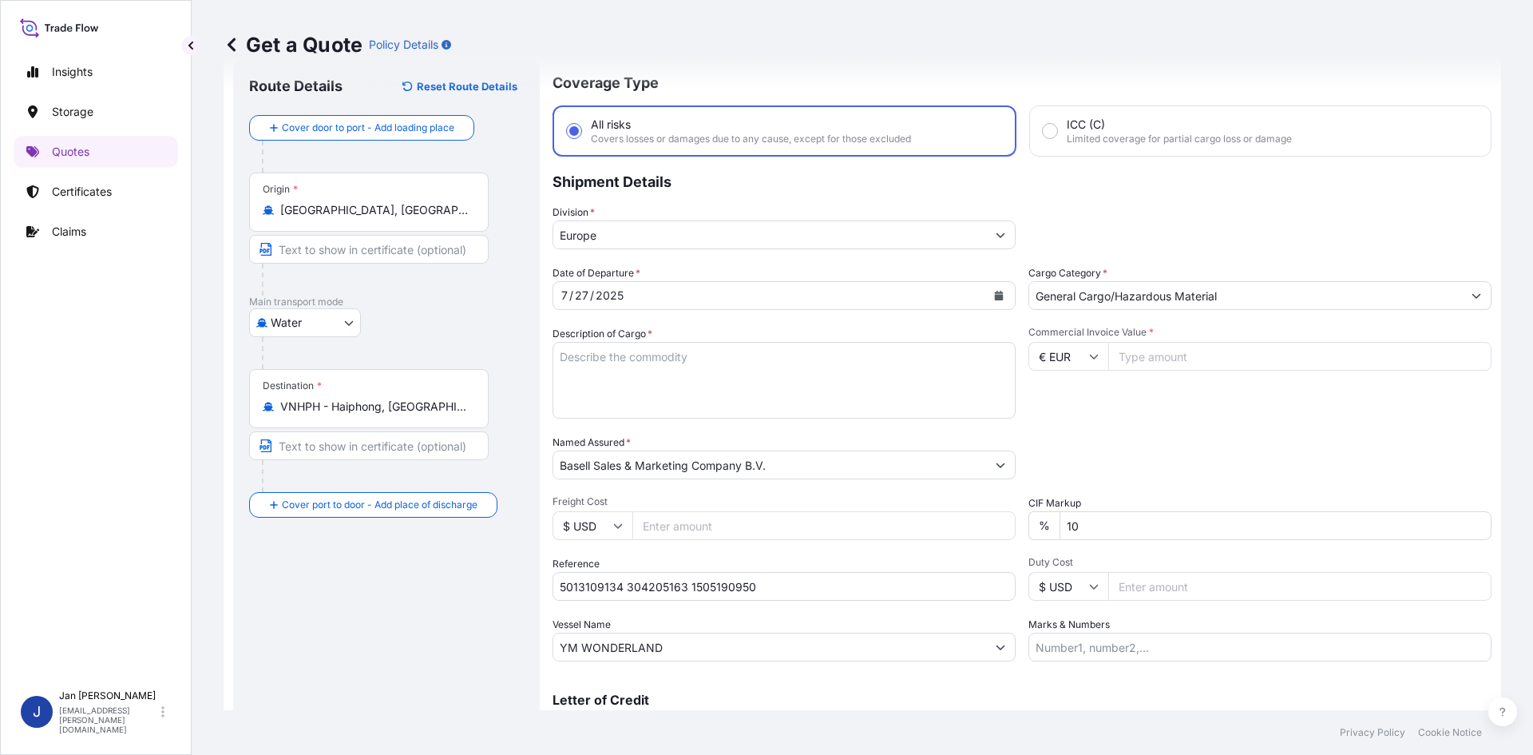
click at [1212, 211] on div "Division * [GEOGRAPHIC_DATA]" at bounding box center [1022, 226] width 939 height 45
click at [1142, 359] on input "Commercial Invoice Value *" at bounding box center [1299, 356] width 383 height 29
paste input "34.96"
click at [1133, 359] on input "34.96" at bounding box center [1299, 356] width 383 height 29
drag, startPoint x: 1162, startPoint y: 358, endPoint x: 1132, endPoint y: 361, distance: 29.7
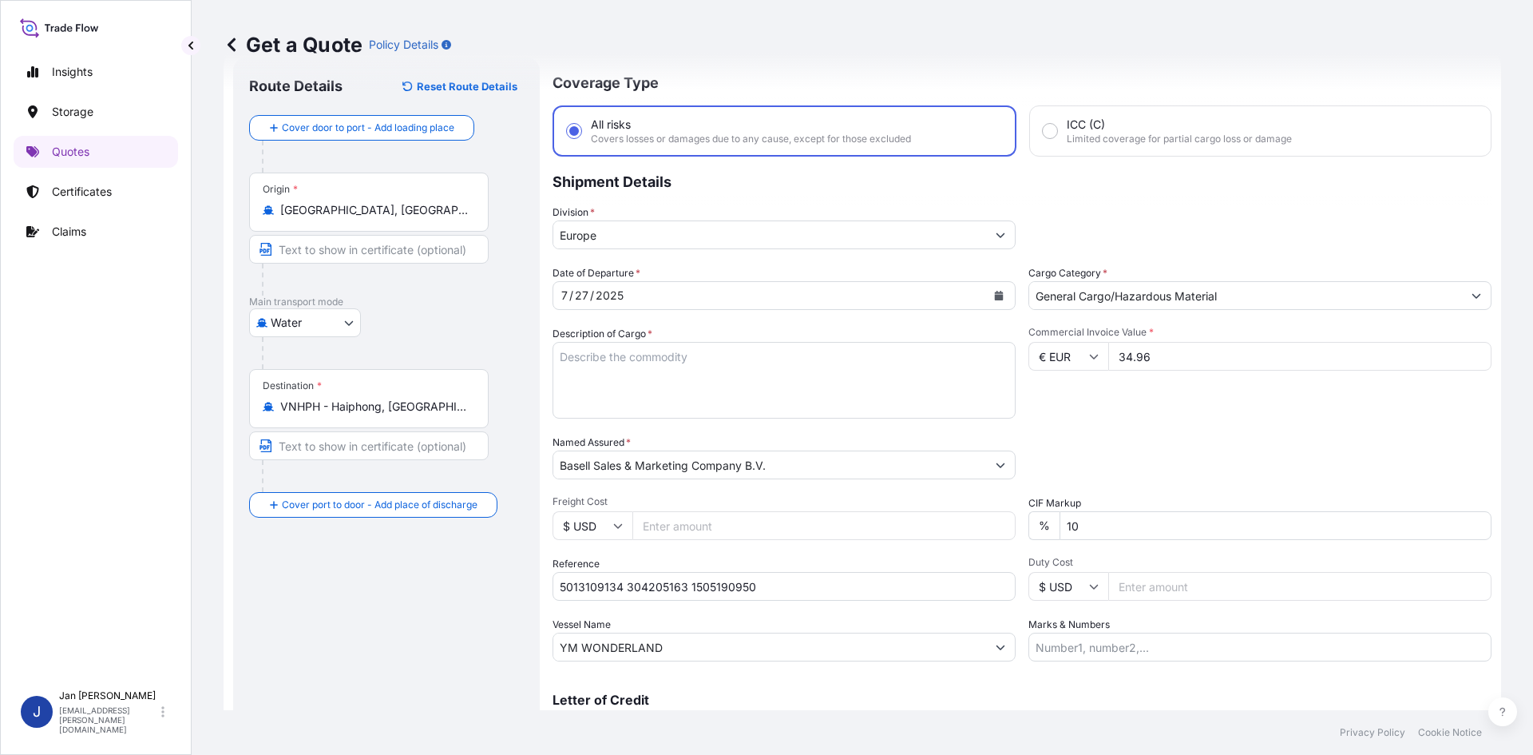
click at [1132, 361] on input "34.96" at bounding box center [1299, 356] width 383 height 29
type input "3"
type input "34959.38"
click at [1405, 748] on button "Get a Quote" at bounding box center [1448, 764] width 86 height 32
click at [1222, 412] on div "Commercial Invoice Value * € EUR 34959.38" at bounding box center [1259, 372] width 463 height 93
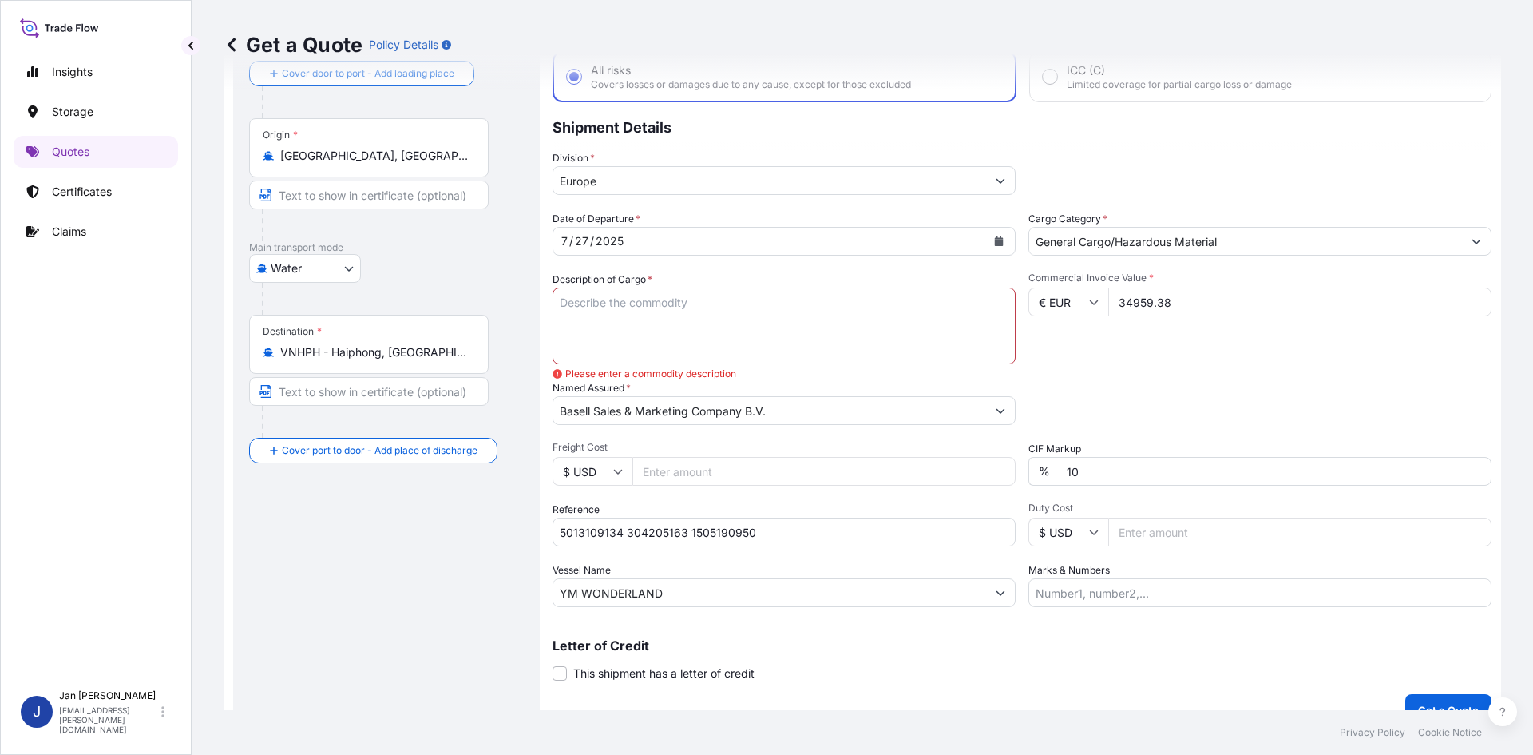
scroll to position [121, 0]
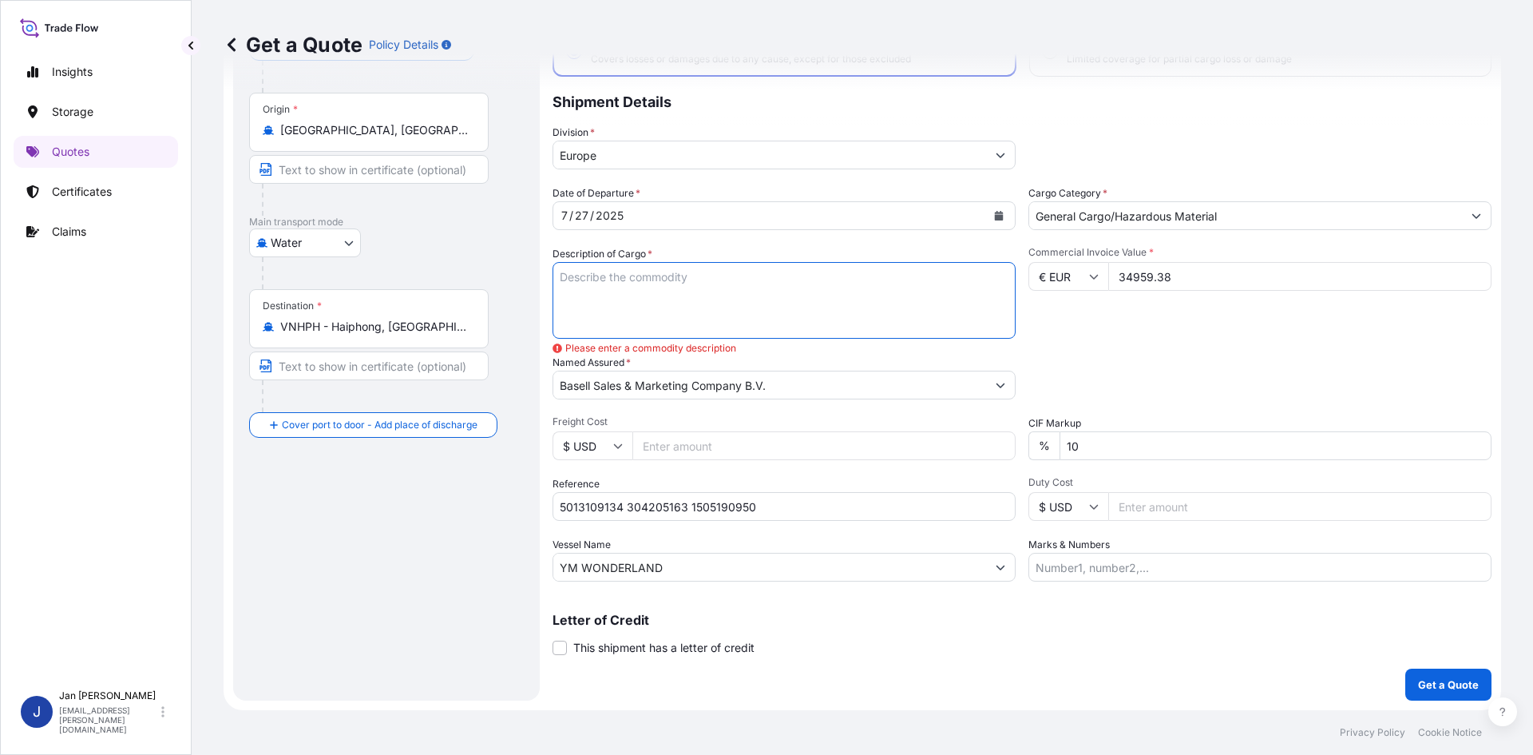
click at [655, 290] on textarea "7920 BAGS LOADED ONTO 144 PALLETS LOADED INTO 8 40' HIGH CUBE CONTAINER LUPOLEN…" at bounding box center [784, 300] width 463 height 77
paste textarea "BAGS LOADED ONTO 15 PALLETS LOADED INTO 1 40' CONTAINER(S) CLYRELL EC340Q"
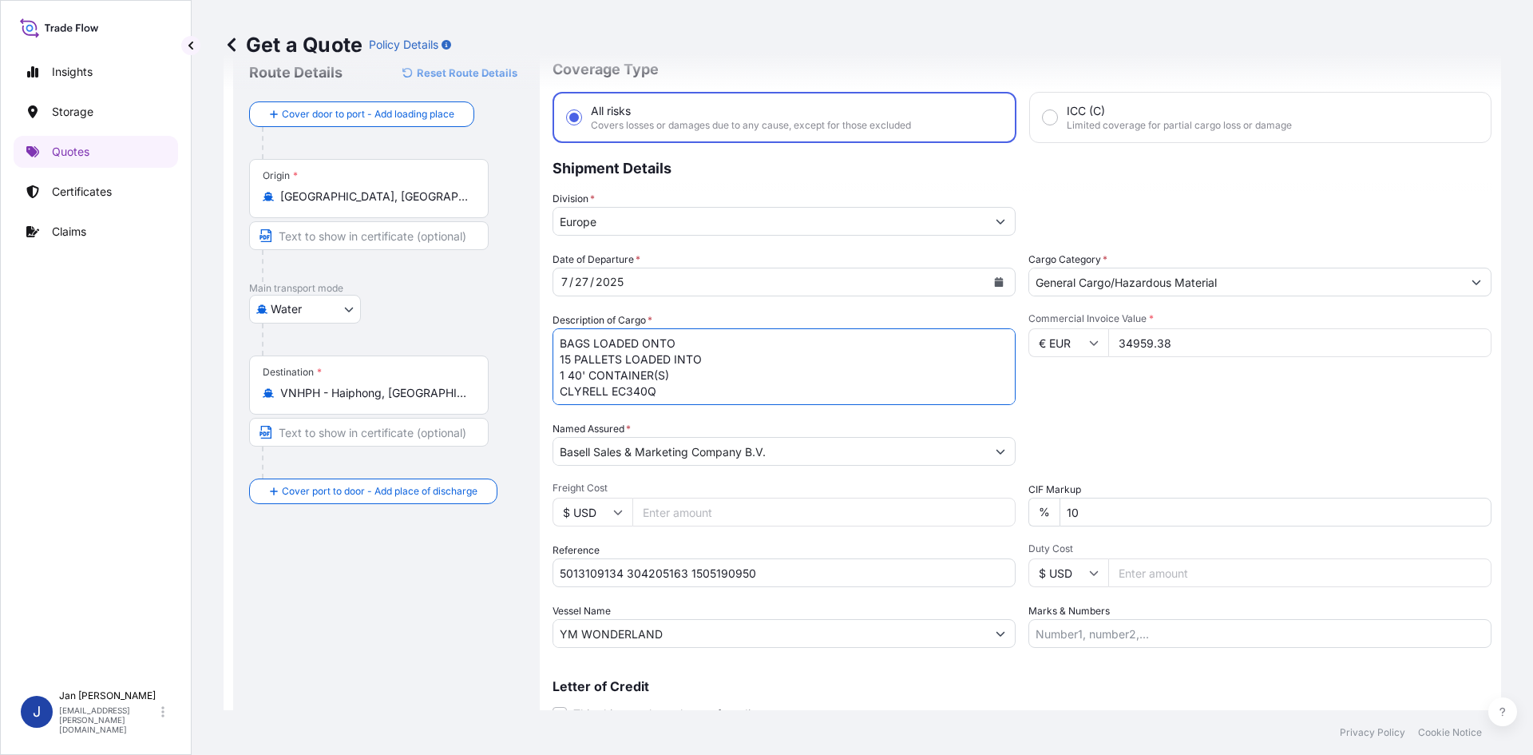
scroll to position [0, 0]
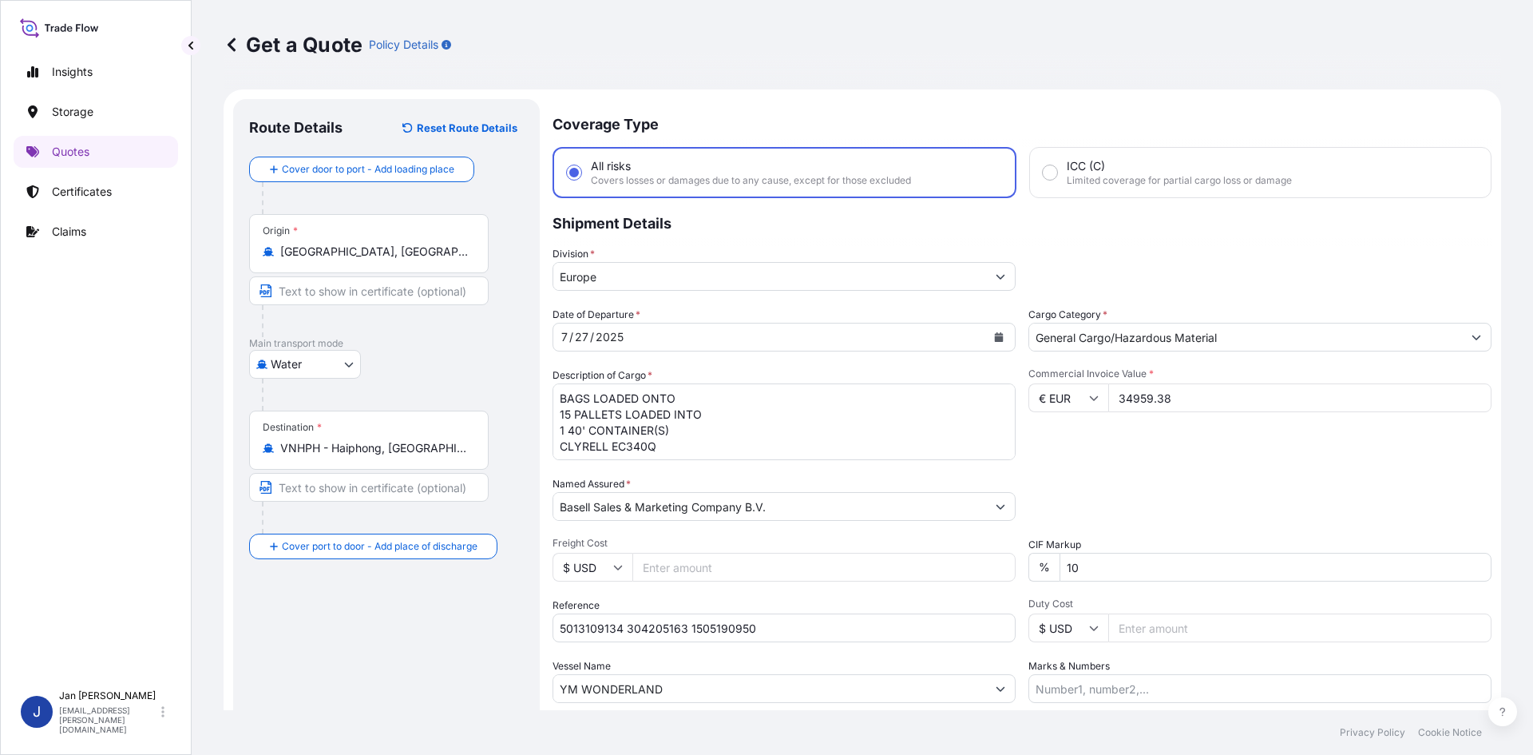
click at [556, 396] on textarea "7920 BAGS LOADED ONTO 144 PALLETS LOADED INTO 8 40' HIGH CUBE CONTAINER LUPOLEN…" at bounding box center [784, 421] width 463 height 77
paste textarea "825"
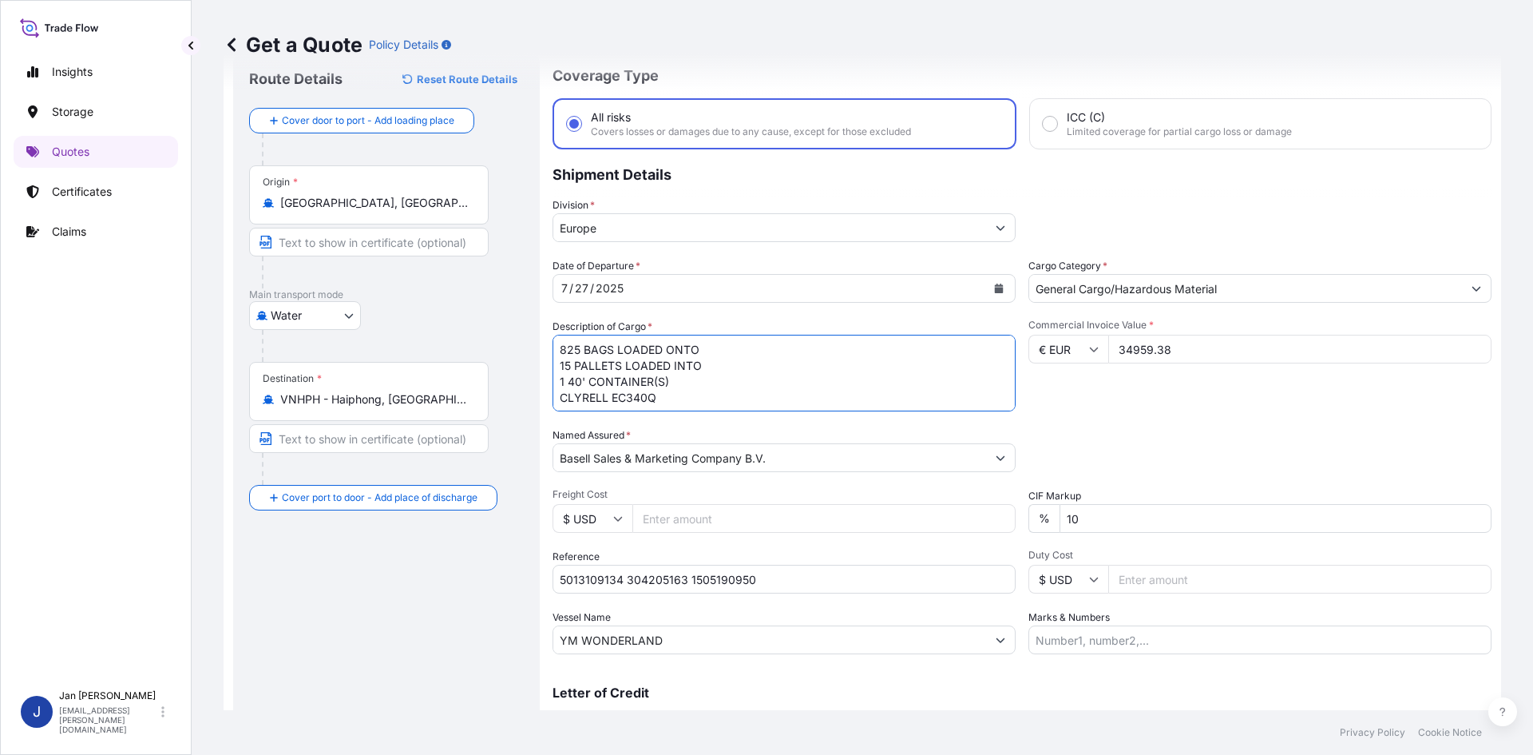
scroll to position [121, 0]
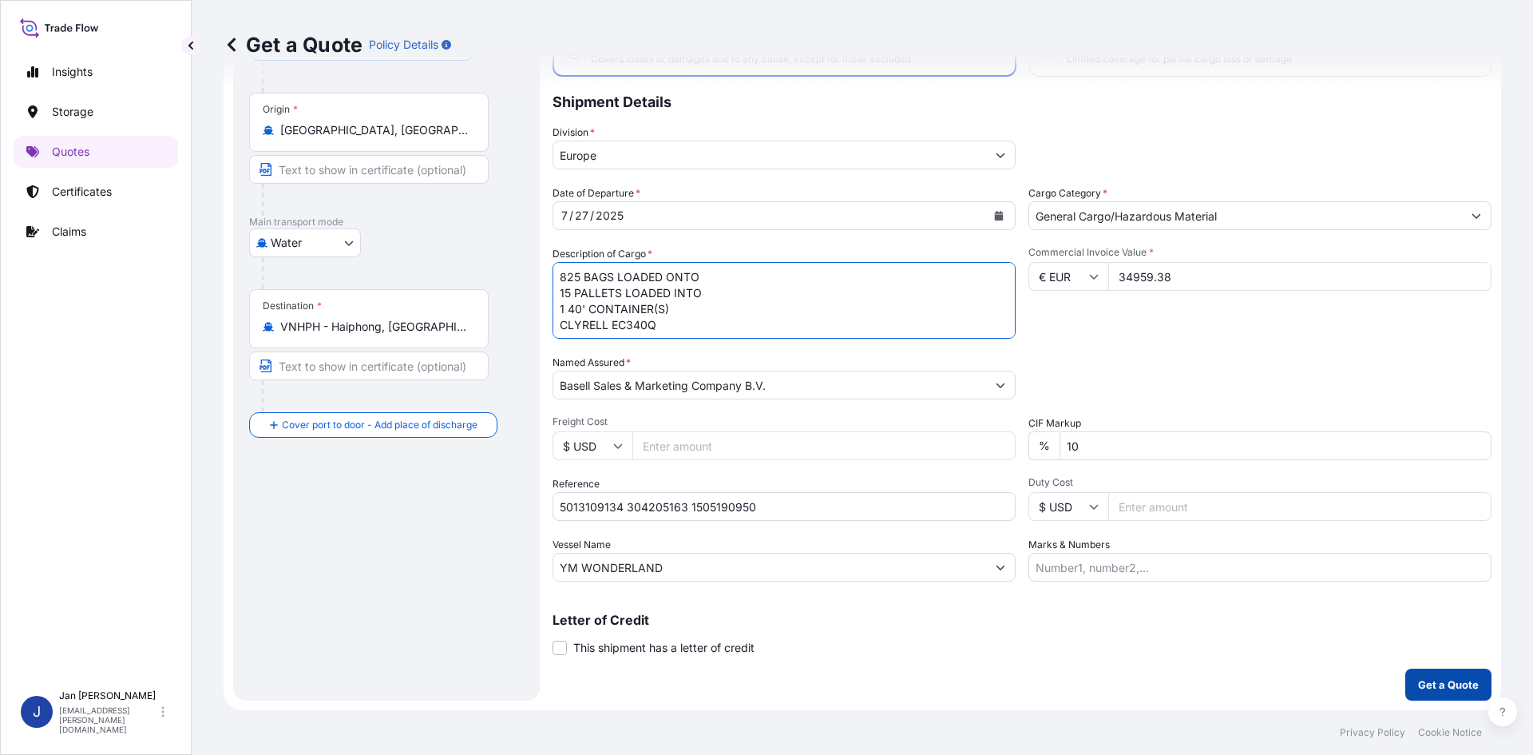
type textarea "825 BAGS LOADED ONTO 15 PALLETS LOADED INTO 1 40' CONTAINER(S) CLYRELL EC340Q"
click at [1418, 680] on p "Get a Quote" at bounding box center [1448, 684] width 61 height 16
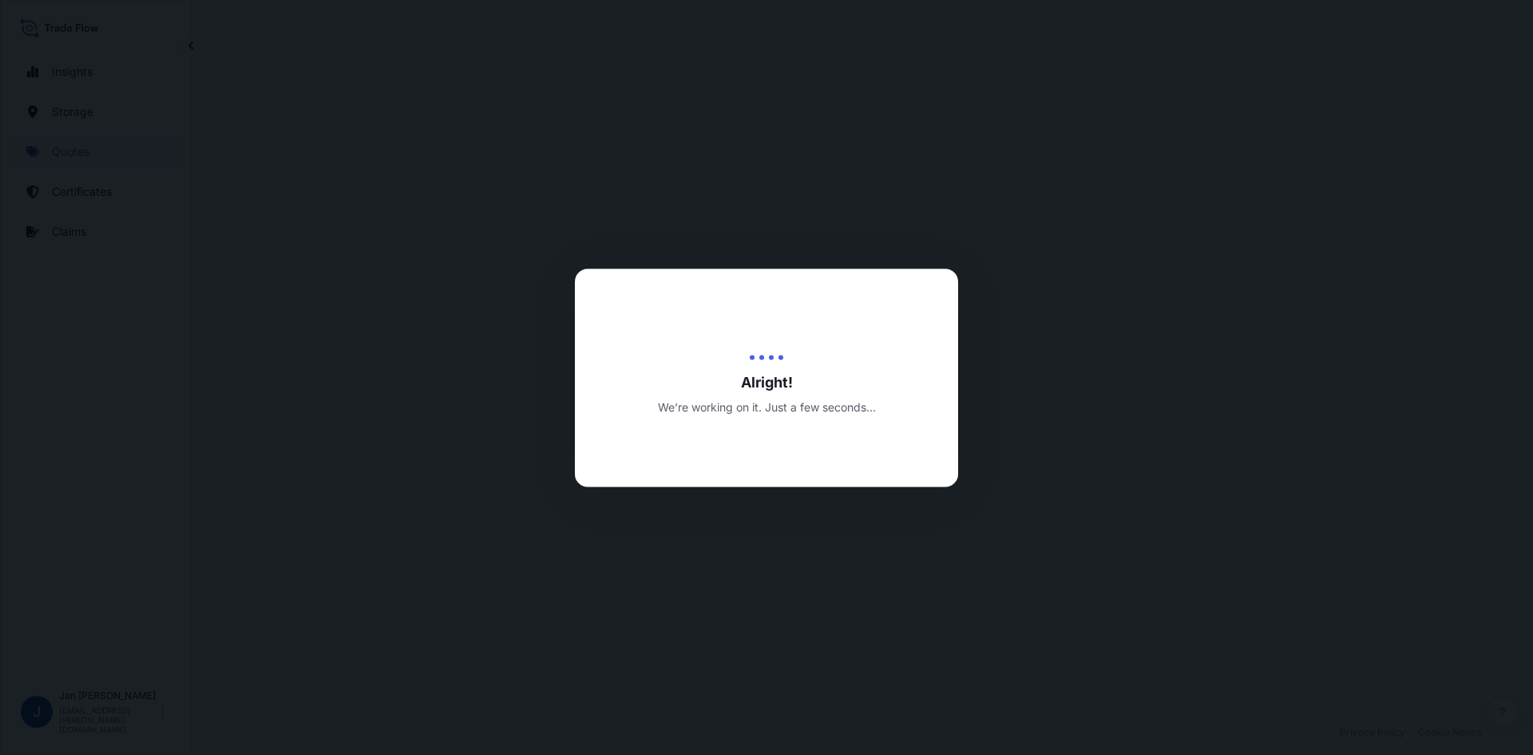
select select "Water"
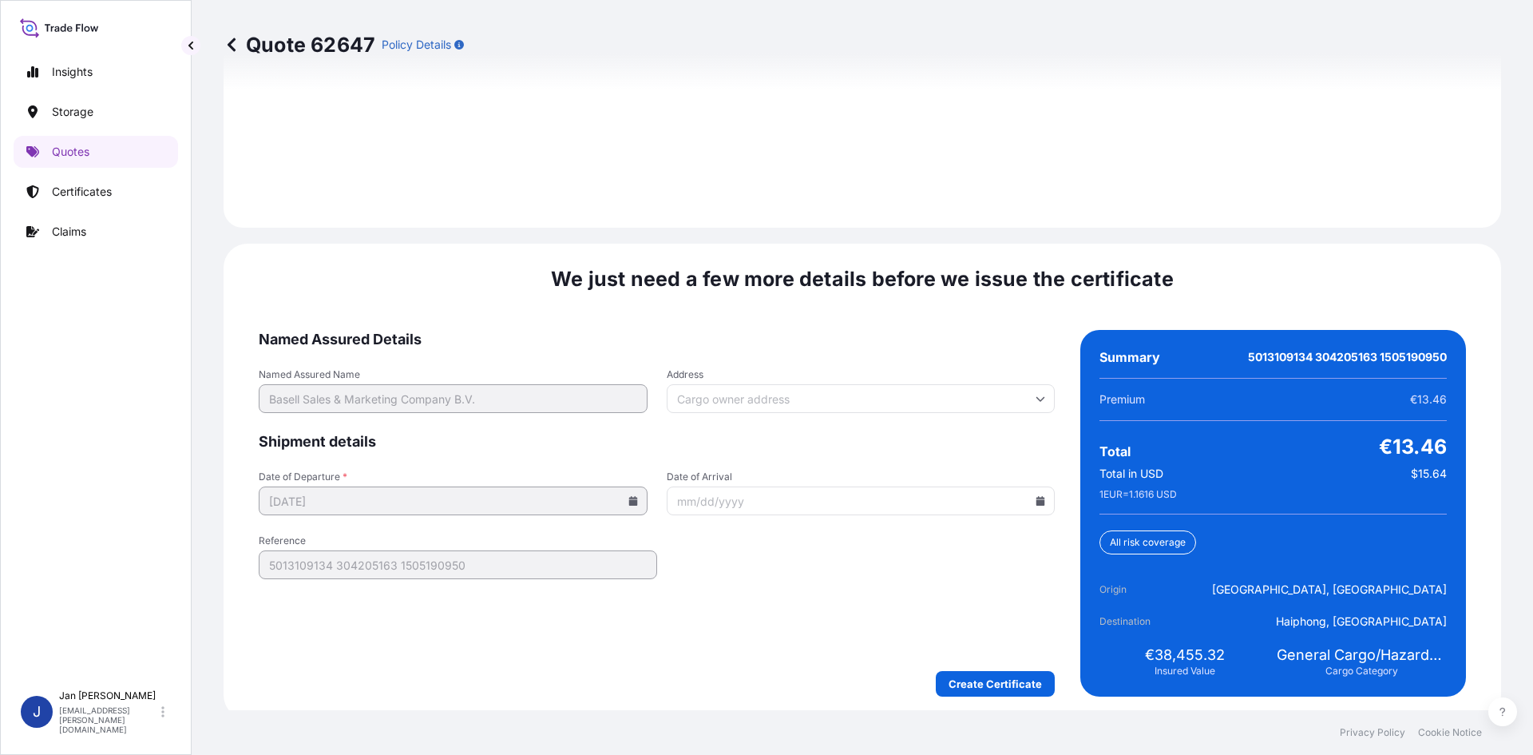
scroll to position [2291, 0]
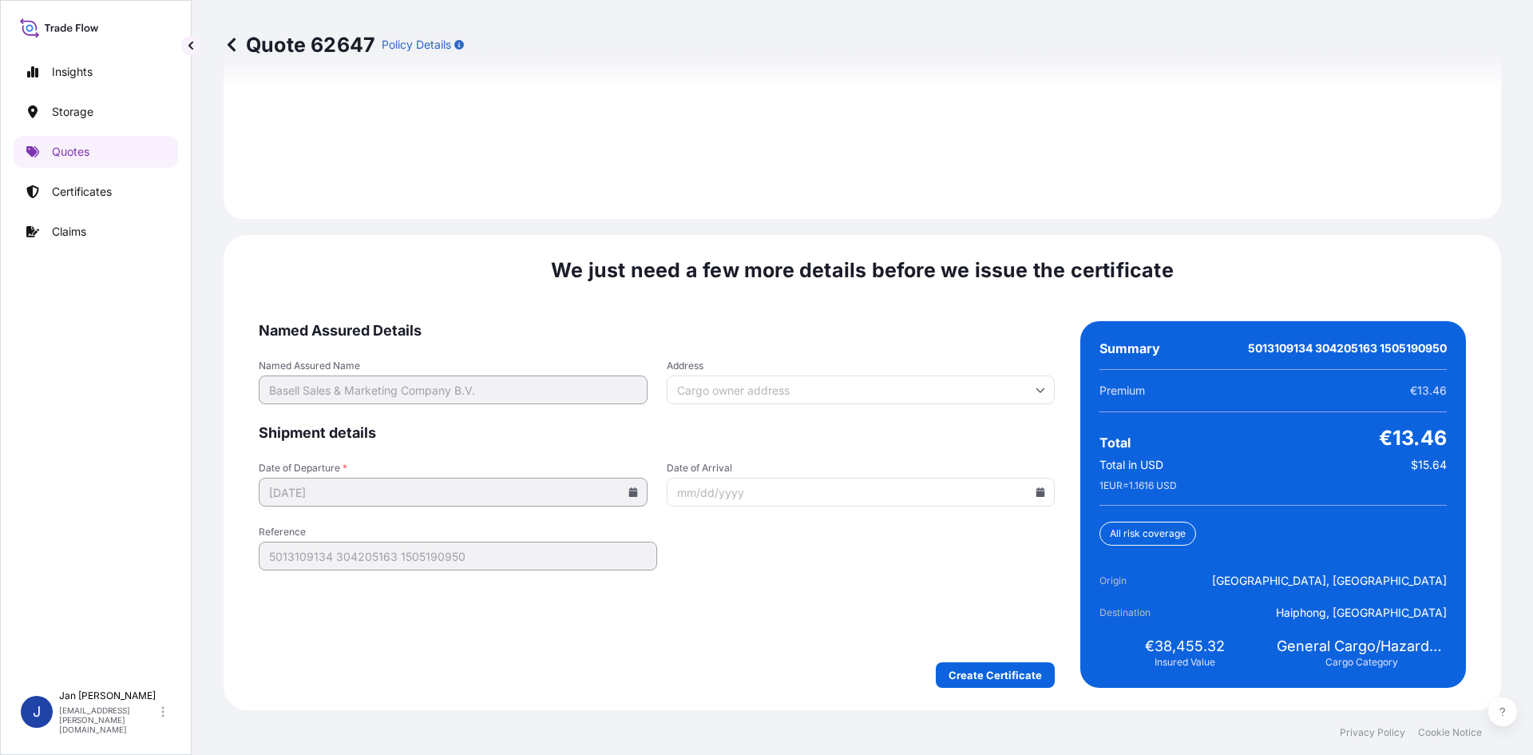
click at [764, 490] on input "Date of Arrival" at bounding box center [861, 491] width 389 height 29
click at [1036, 491] on icon at bounding box center [1040, 492] width 9 height 10
click at [959, 221] on button at bounding box center [964, 223] width 26 height 26
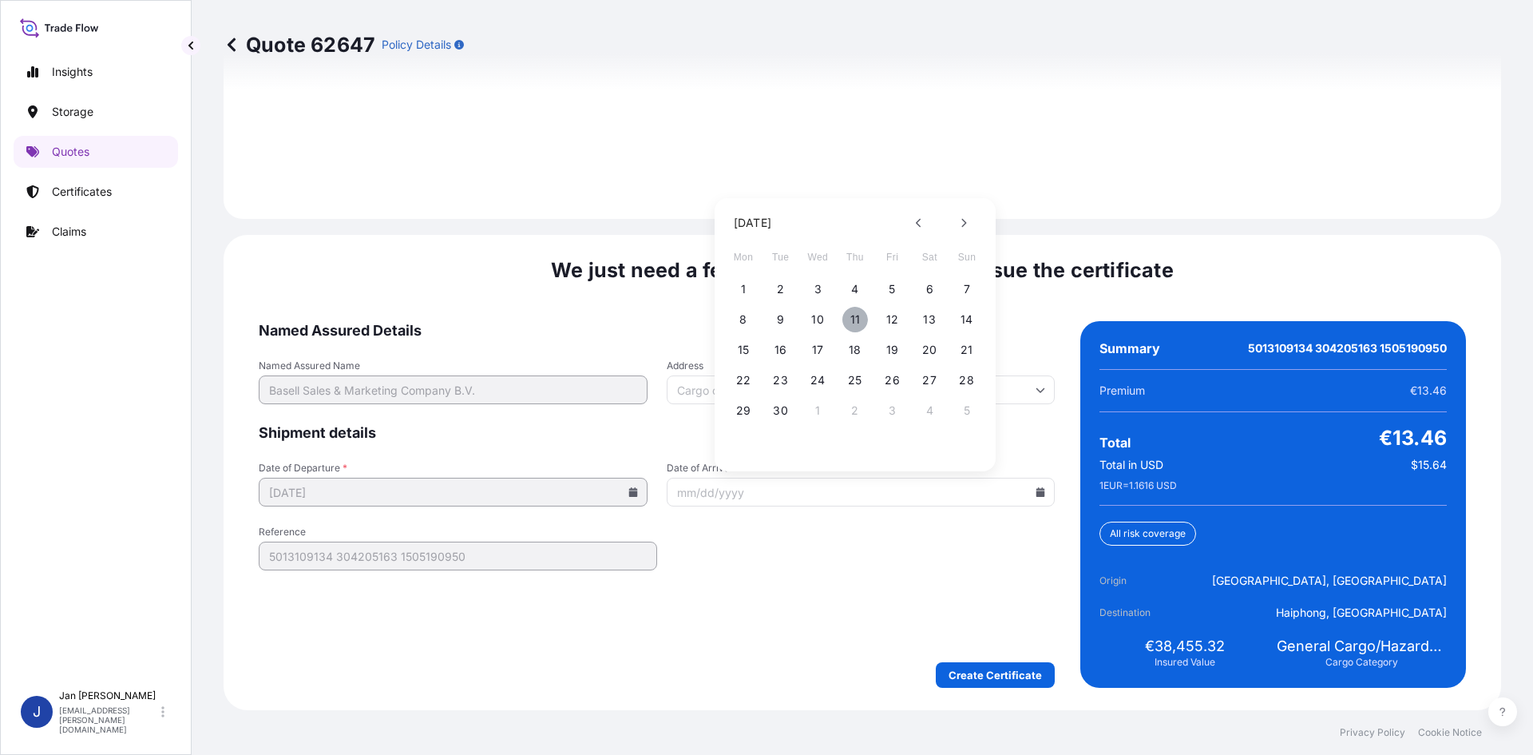
click at [858, 323] on button "11" at bounding box center [855, 320] width 26 height 26
type input "[DATE]"
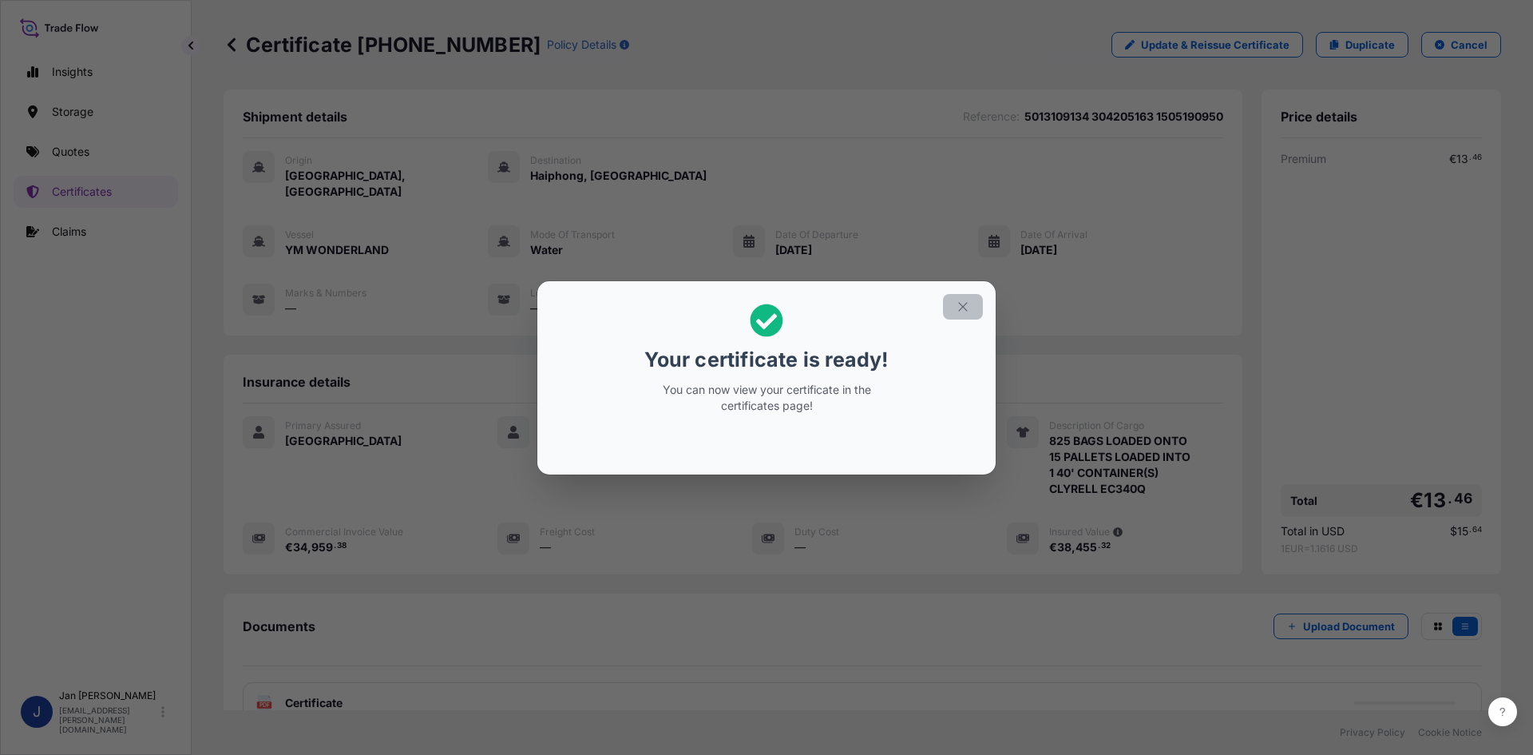
click at [955, 304] on button "button" at bounding box center [963, 307] width 40 height 26
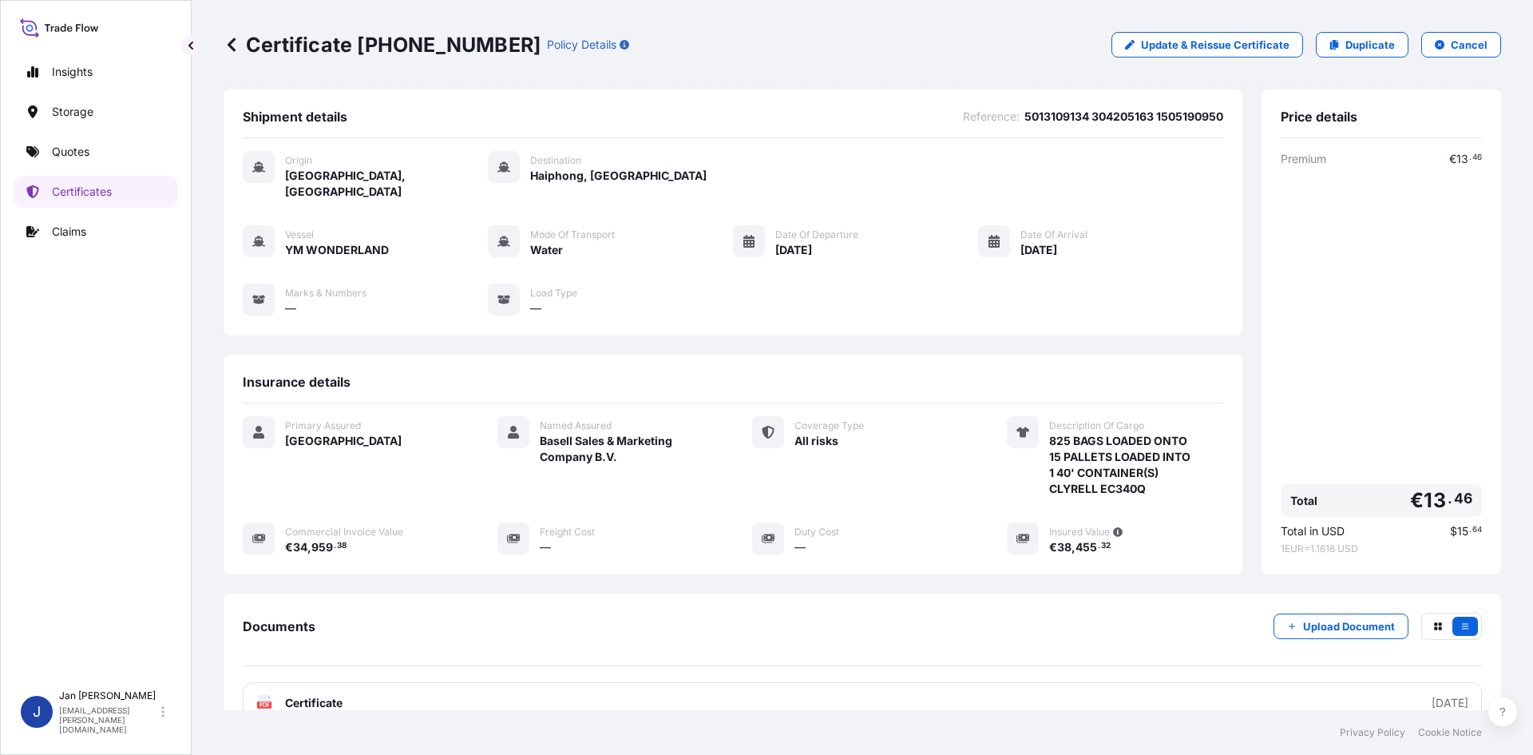
click at [267, 702] on text "PDF" at bounding box center [265, 705] width 10 height 6
